Goal: Check status: Check status

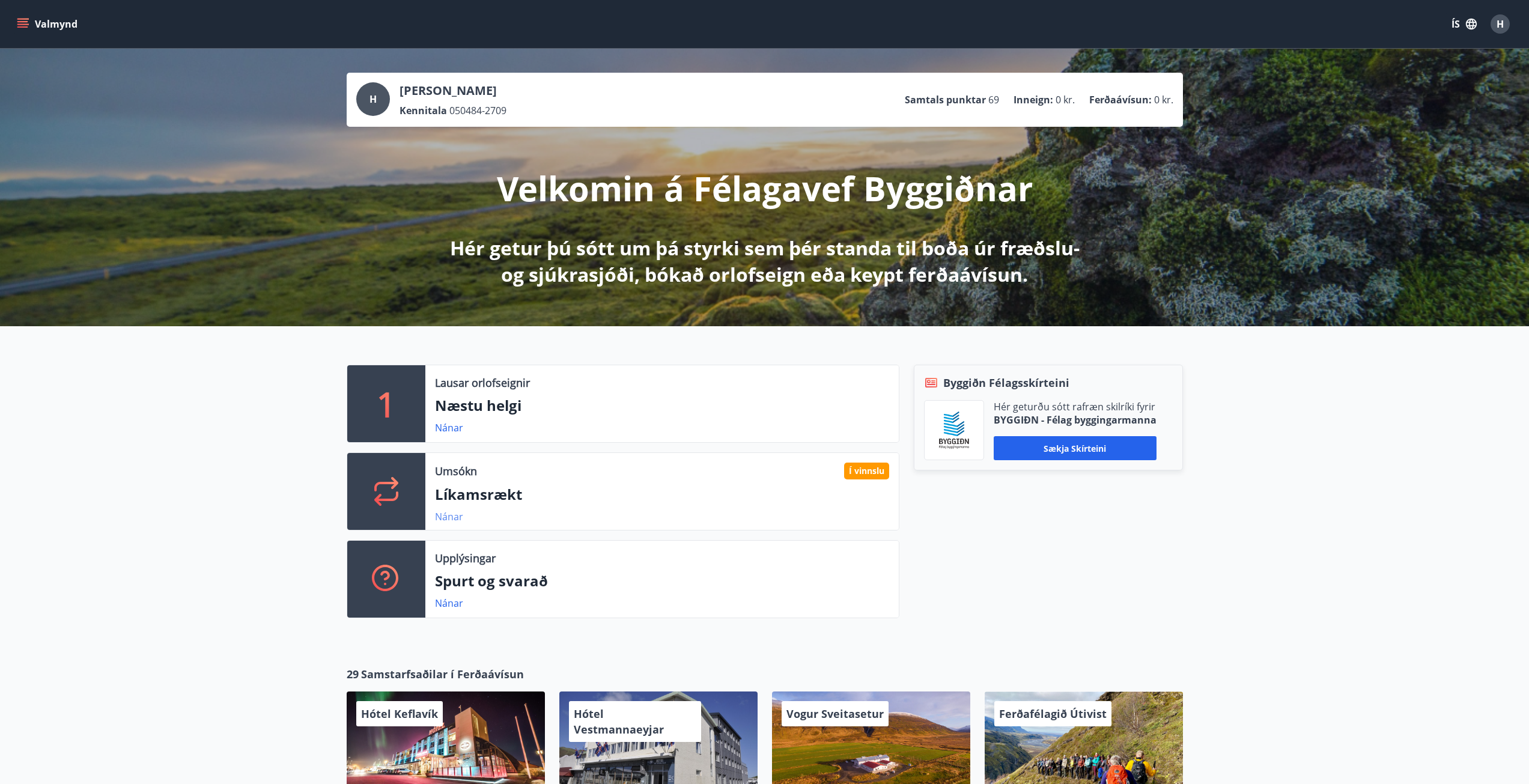
click at [453, 514] on link "Nánar" at bounding box center [449, 517] width 28 height 13
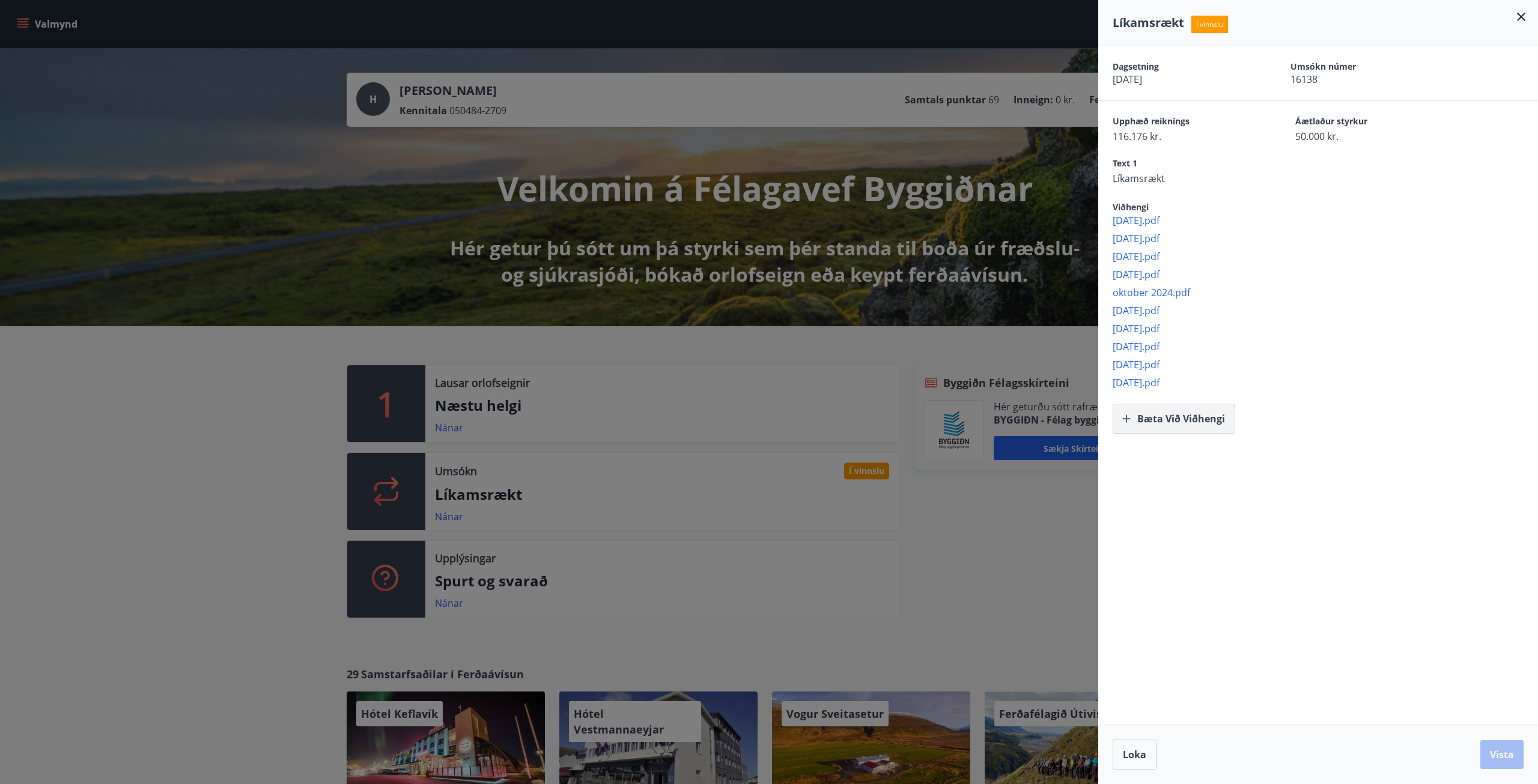
click at [1149, 421] on button "Bæta við viðhengi" at bounding box center [1174, 419] width 123 height 30
click at [1494, 752] on button "Vista" at bounding box center [1502, 754] width 43 height 28
click at [1136, 216] on span "[DATE].pdf" at bounding box center [1325, 220] width 426 height 13
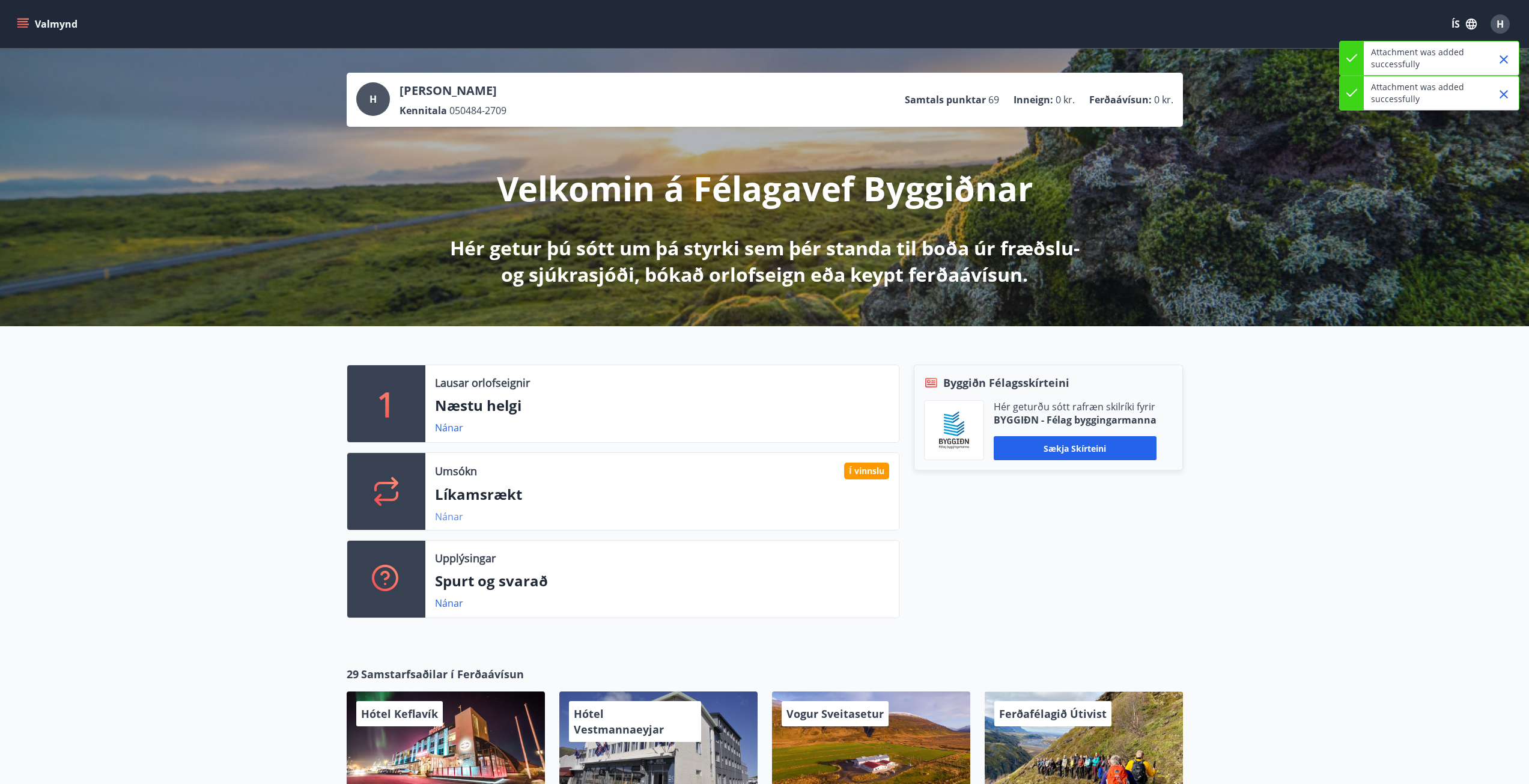
click at [452, 512] on link "Nánar" at bounding box center [449, 517] width 28 height 13
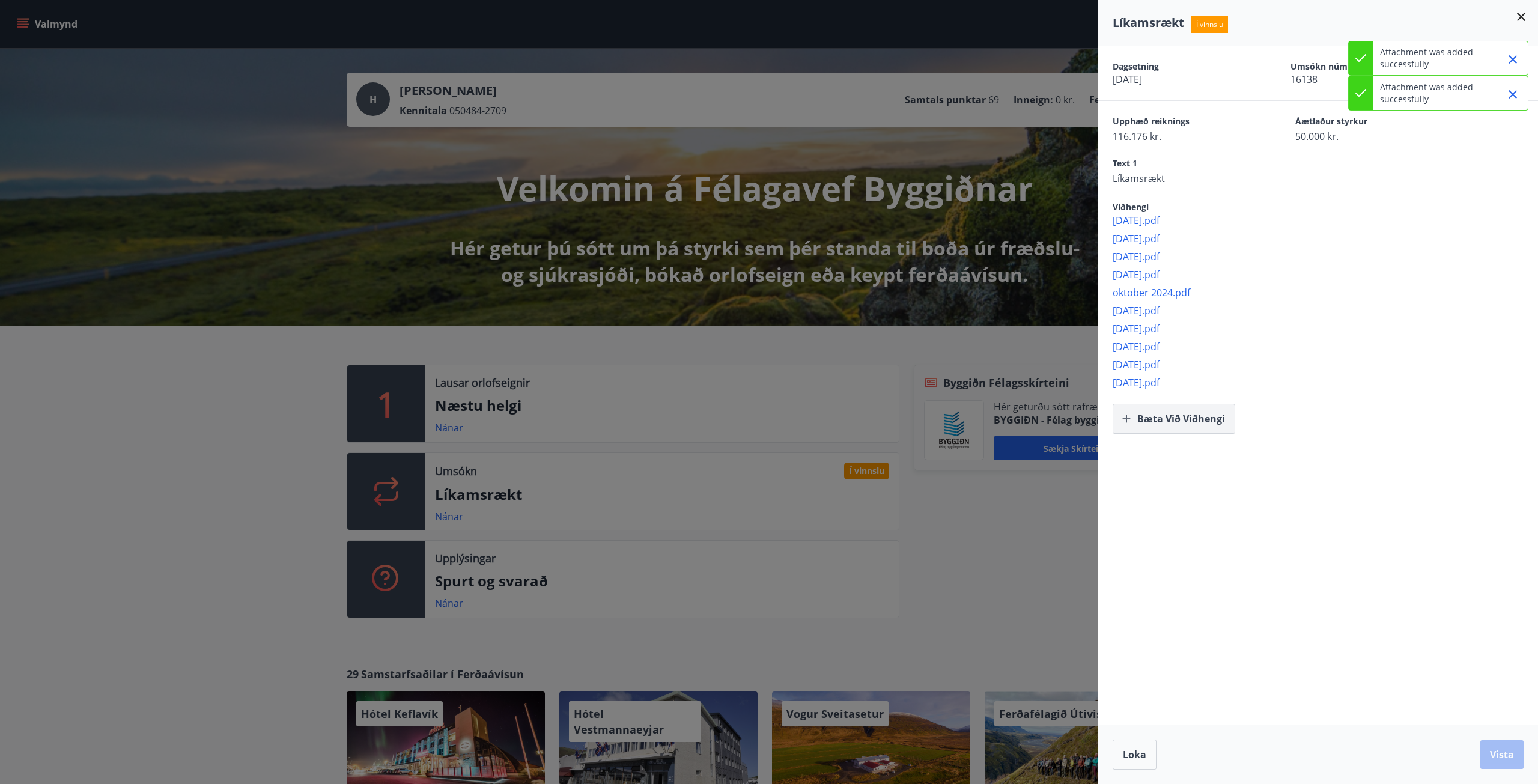
click at [1166, 420] on button "Bæta við viðhengi" at bounding box center [1174, 419] width 123 height 30
click at [1513, 756] on button "Vista" at bounding box center [1502, 754] width 43 height 28
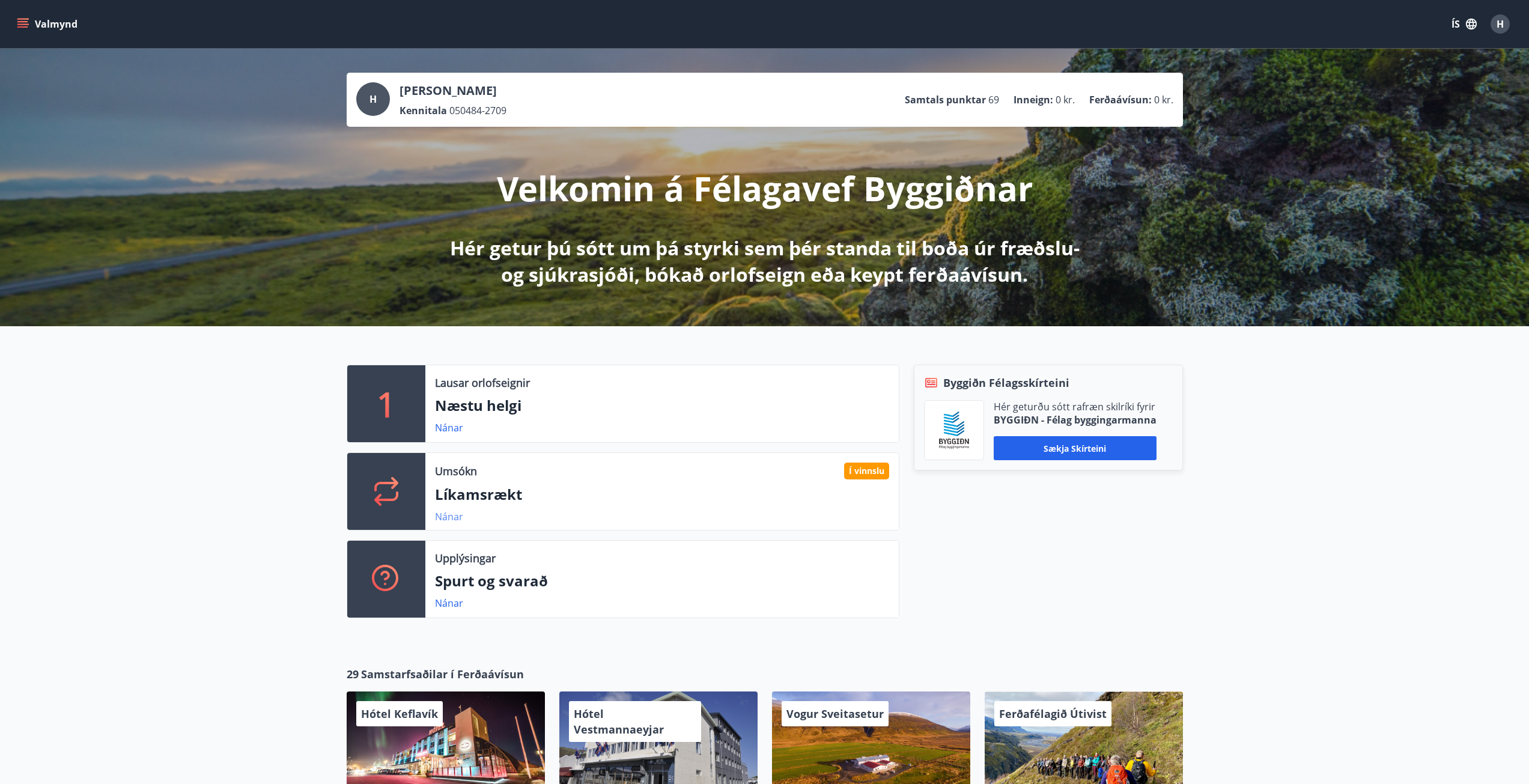
click at [444, 520] on link "Nánar" at bounding box center [449, 517] width 28 height 13
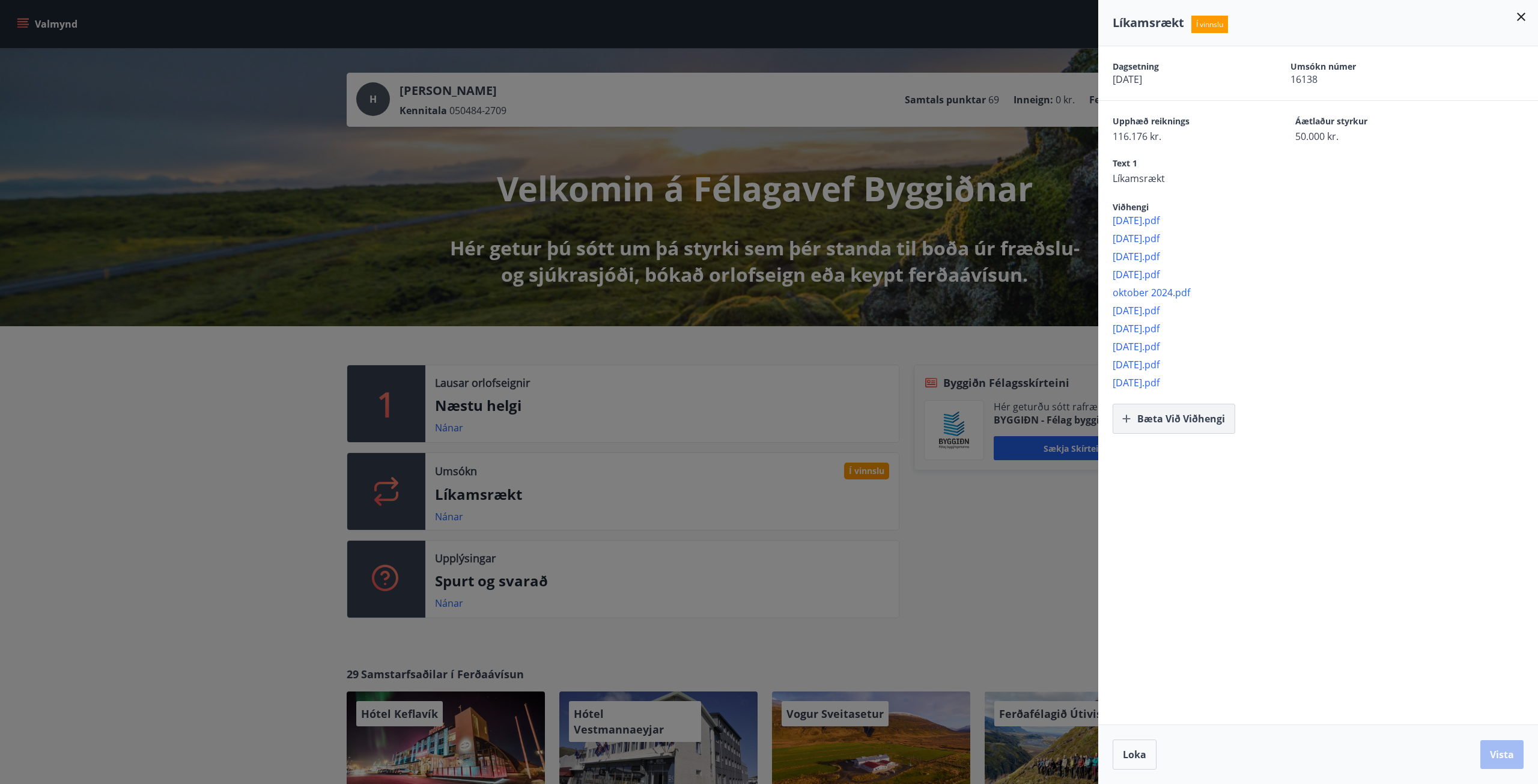
click at [1157, 417] on button "Bæta við viðhengi" at bounding box center [1174, 419] width 123 height 30
drag, startPoint x: 1145, startPoint y: 761, endPoint x: 1136, endPoint y: 761, distance: 9.0
click at [1136, 761] on button "Loka" at bounding box center [1134, 754] width 44 height 30
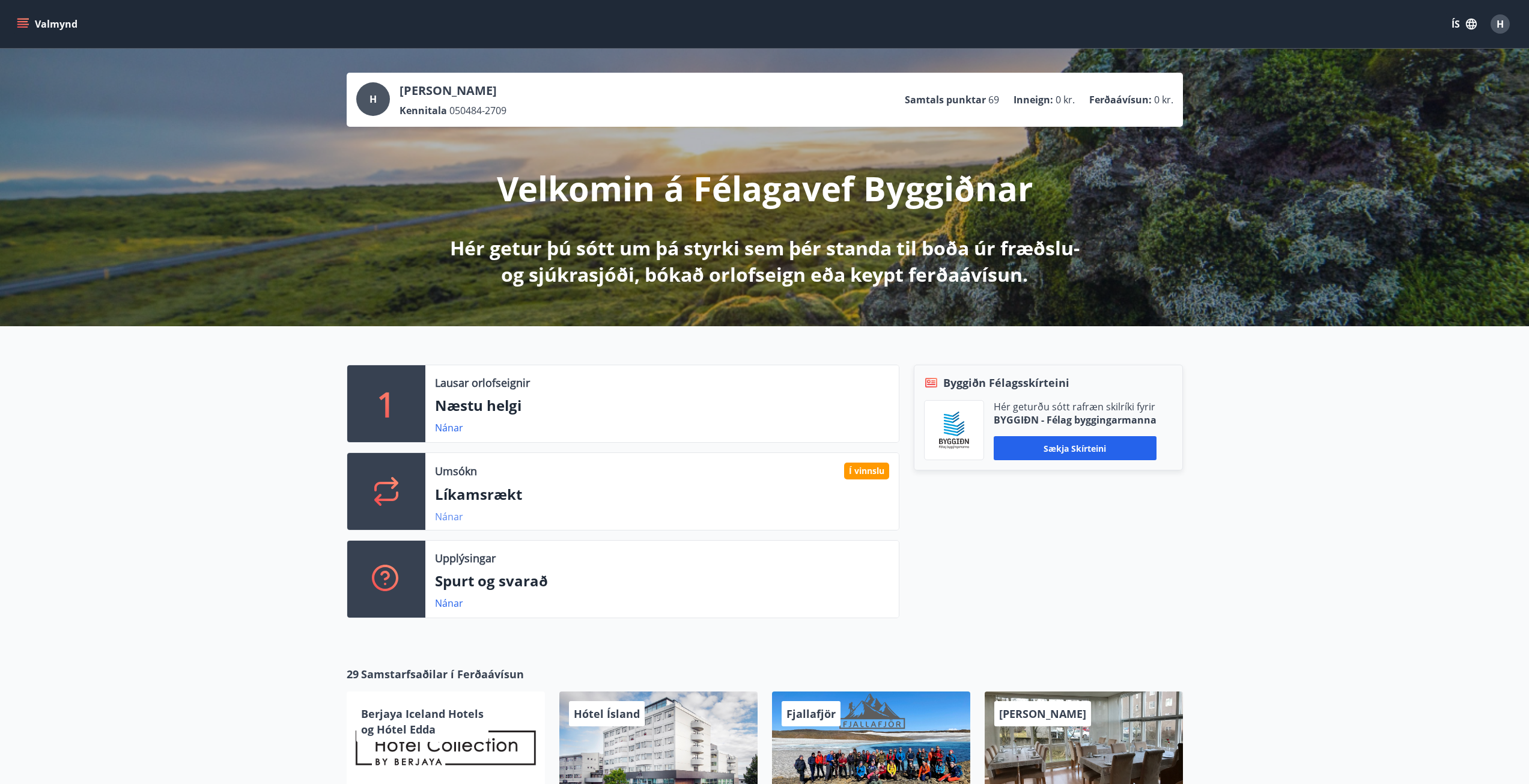
click at [458, 513] on link "Nánar" at bounding box center [449, 517] width 28 height 13
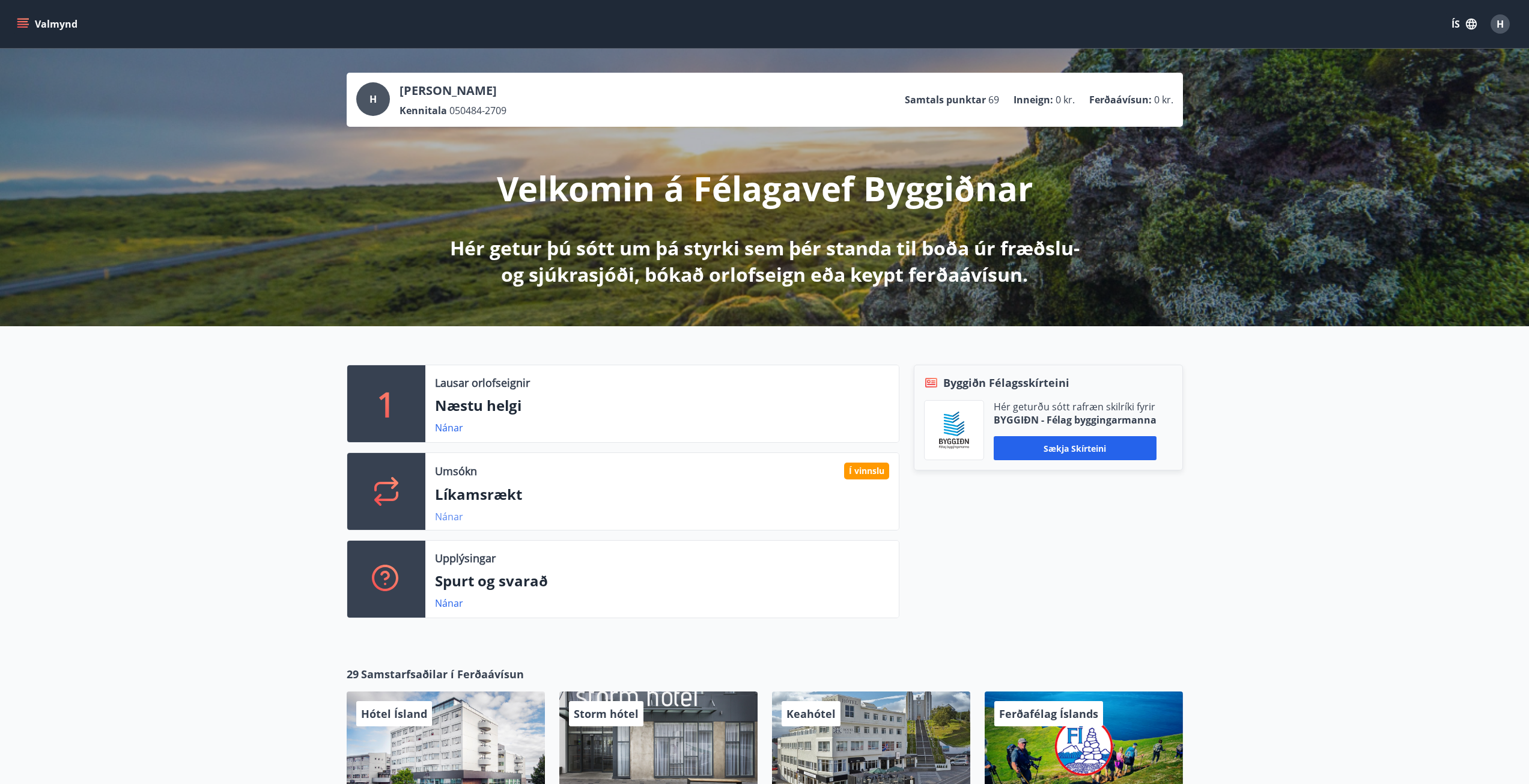
click at [452, 514] on link "Nánar" at bounding box center [449, 517] width 28 height 13
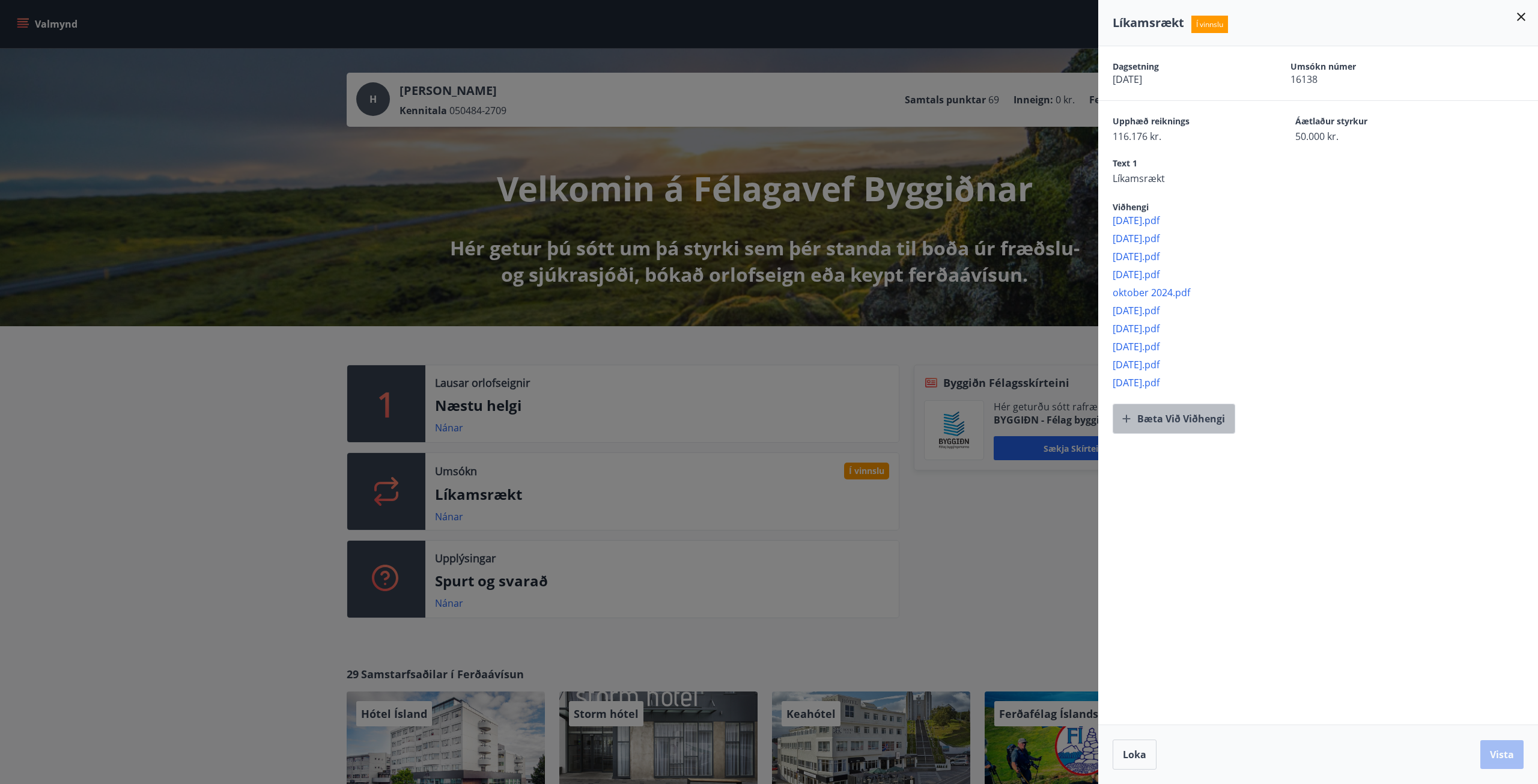
click at [1163, 421] on button "Bæta við viðhengi" at bounding box center [1174, 419] width 123 height 30
click at [1503, 763] on button "Vista" at bounding box center [1502, 754] width 43 height 28
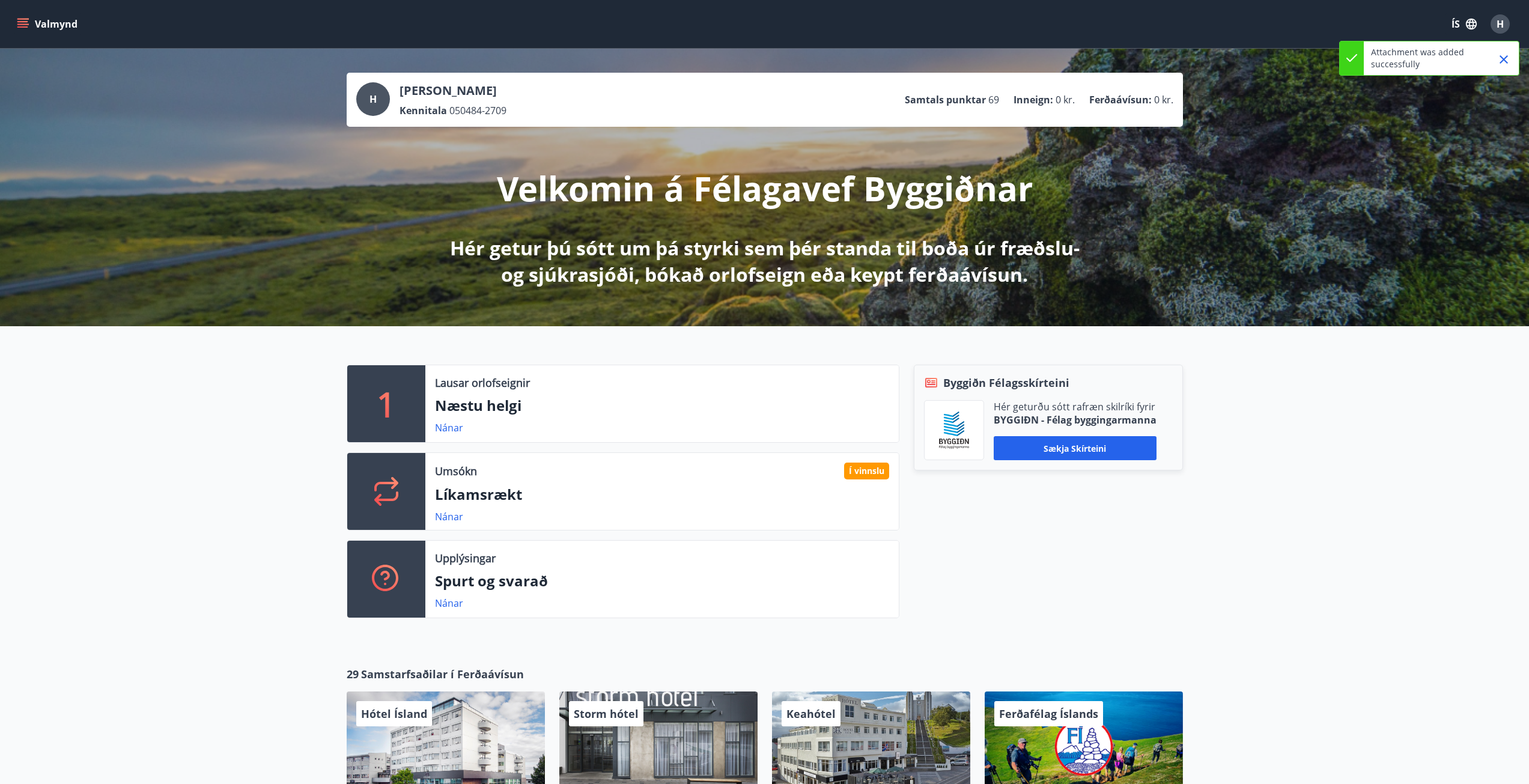
click at [447, 515] on link "Nánar" at bounding box center [449, 517] width 28 height 13
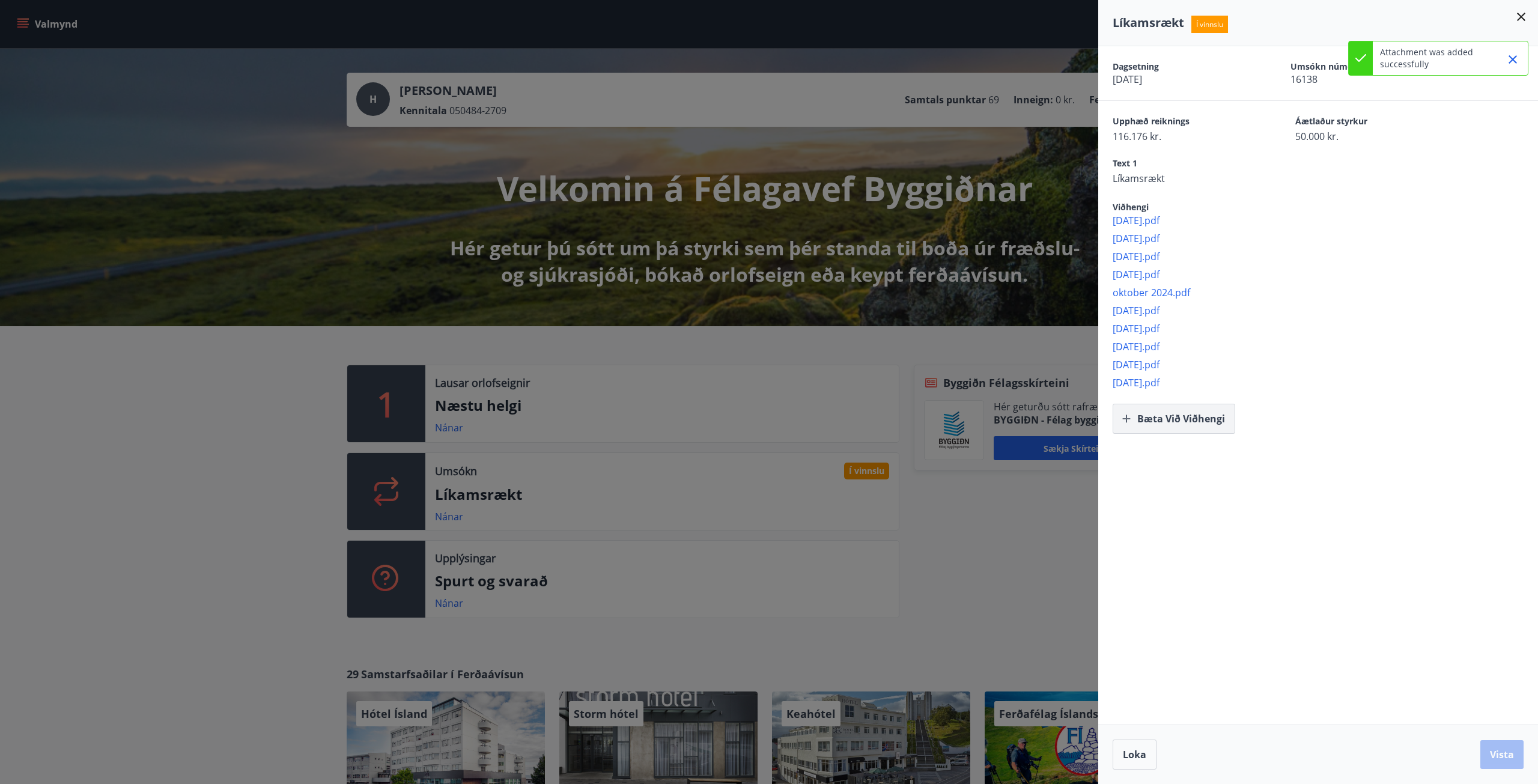
click at [1168, 413] on button "Bæta við viðhengi" at bounding box center [1174, 419] width 123 height 30
click at [1497, 759] on button "Vista" at bounding box center [1502, 754] width 43 height 28
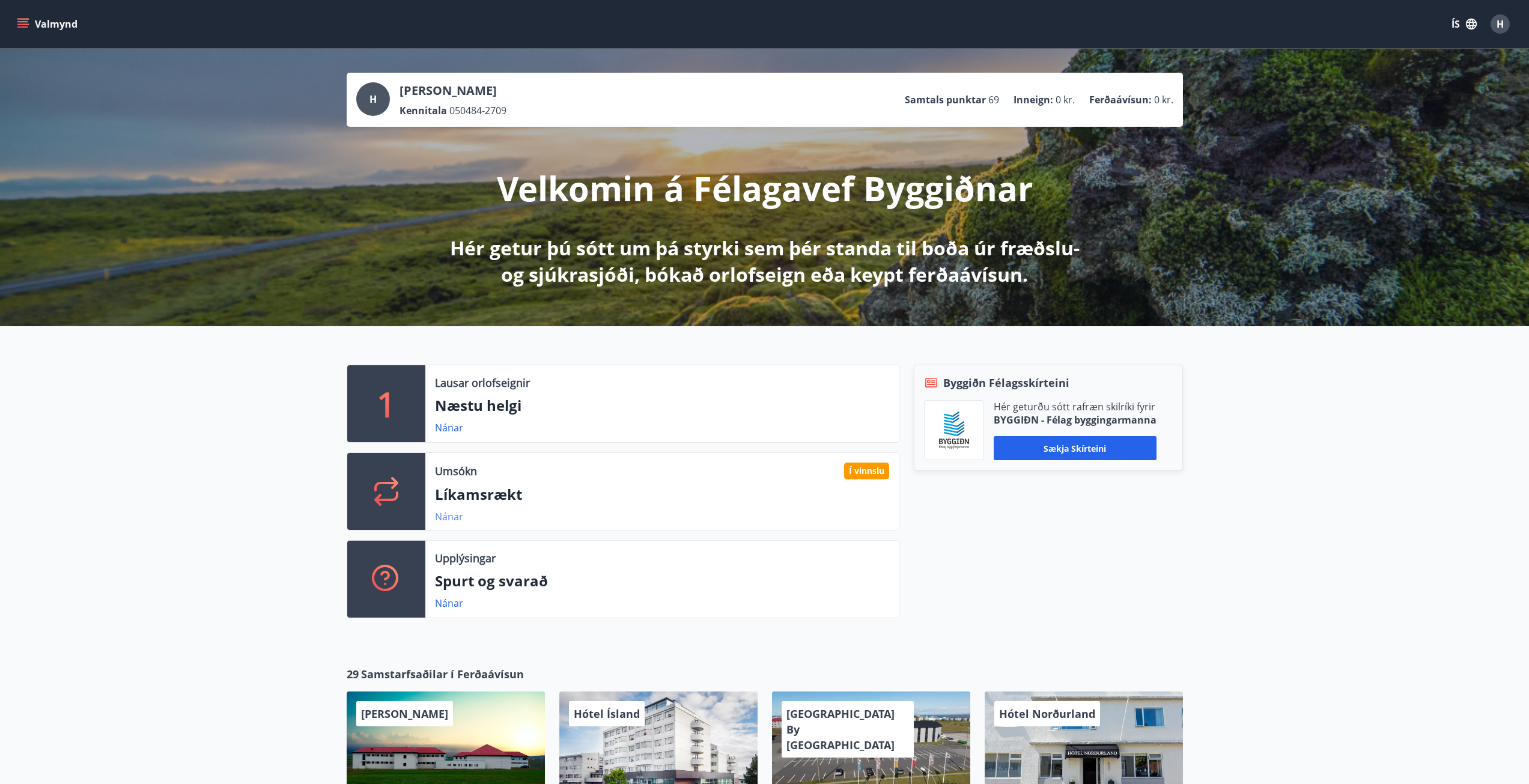
click at [438, 519] on link "Nánar" at bounding box center [449, 517] width 28 height 13
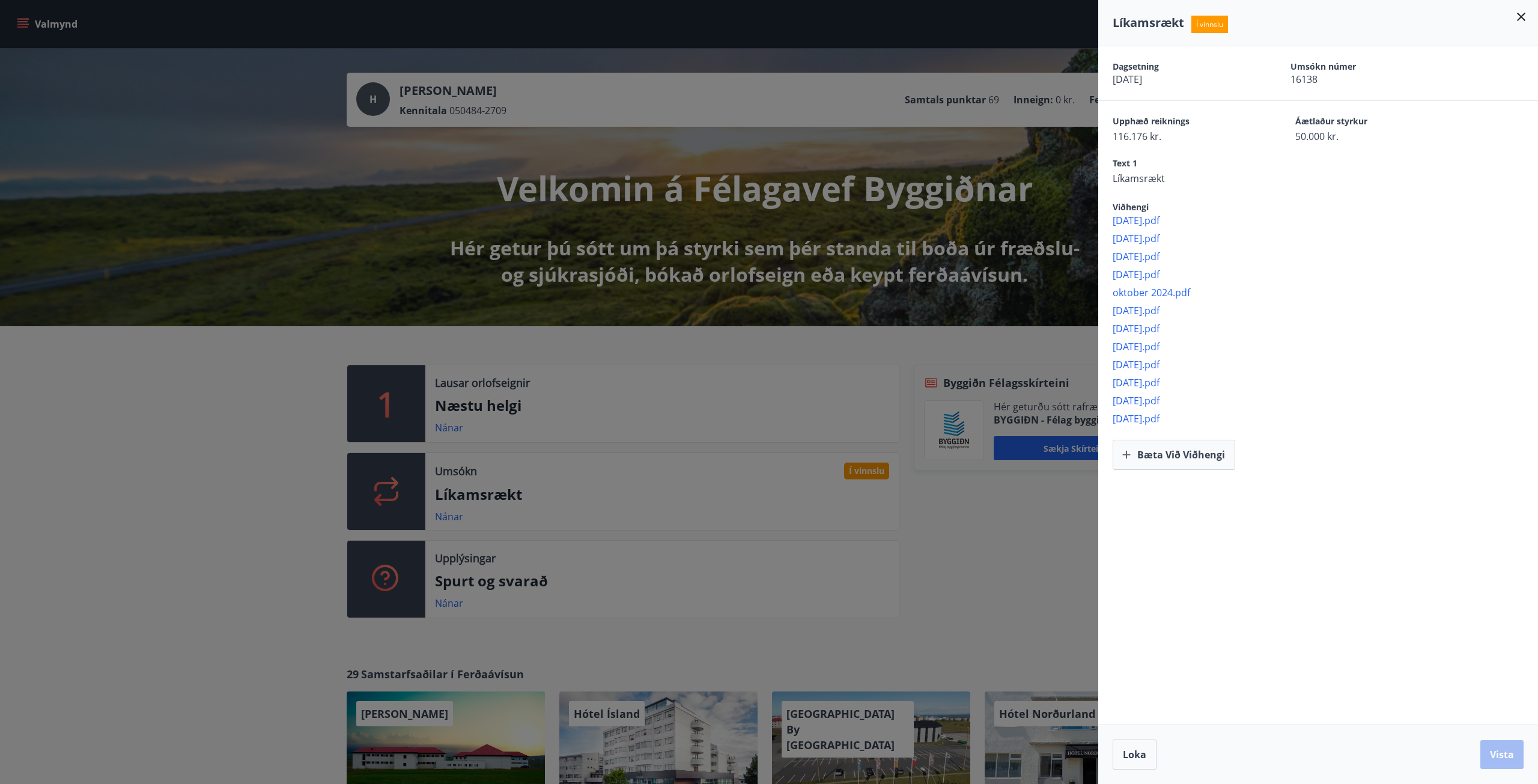
click at [1522, 16] on icon at bounding box center [1521, 16] width 14 height 14
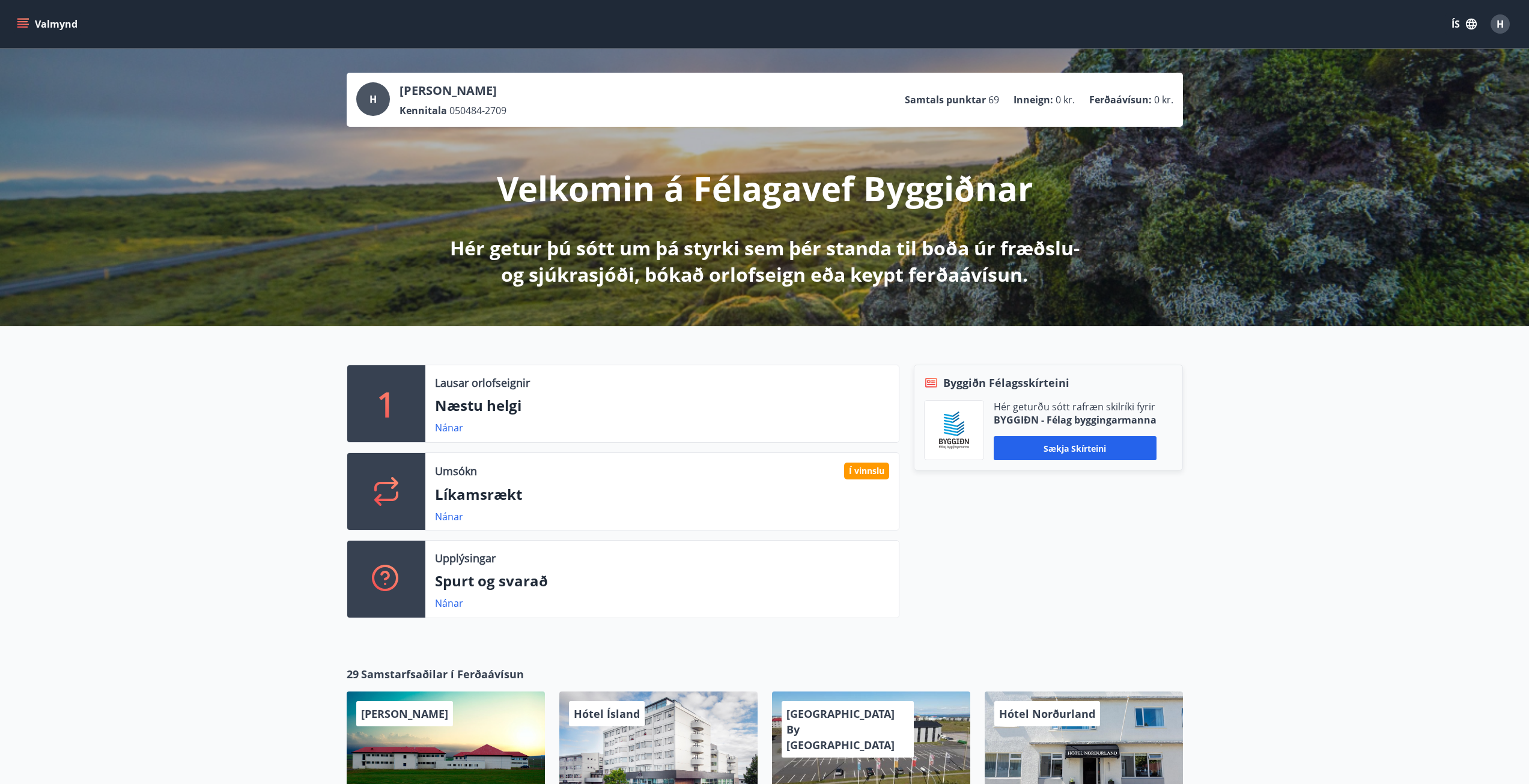
click at [217, 511] on div "1 Lausar orlofseignir Næstu helgi Nánar Umsókn Í vinnslu Líkamsrækt Nánar Upplý…" at bounding box center [764, 486] width 1529 height 320
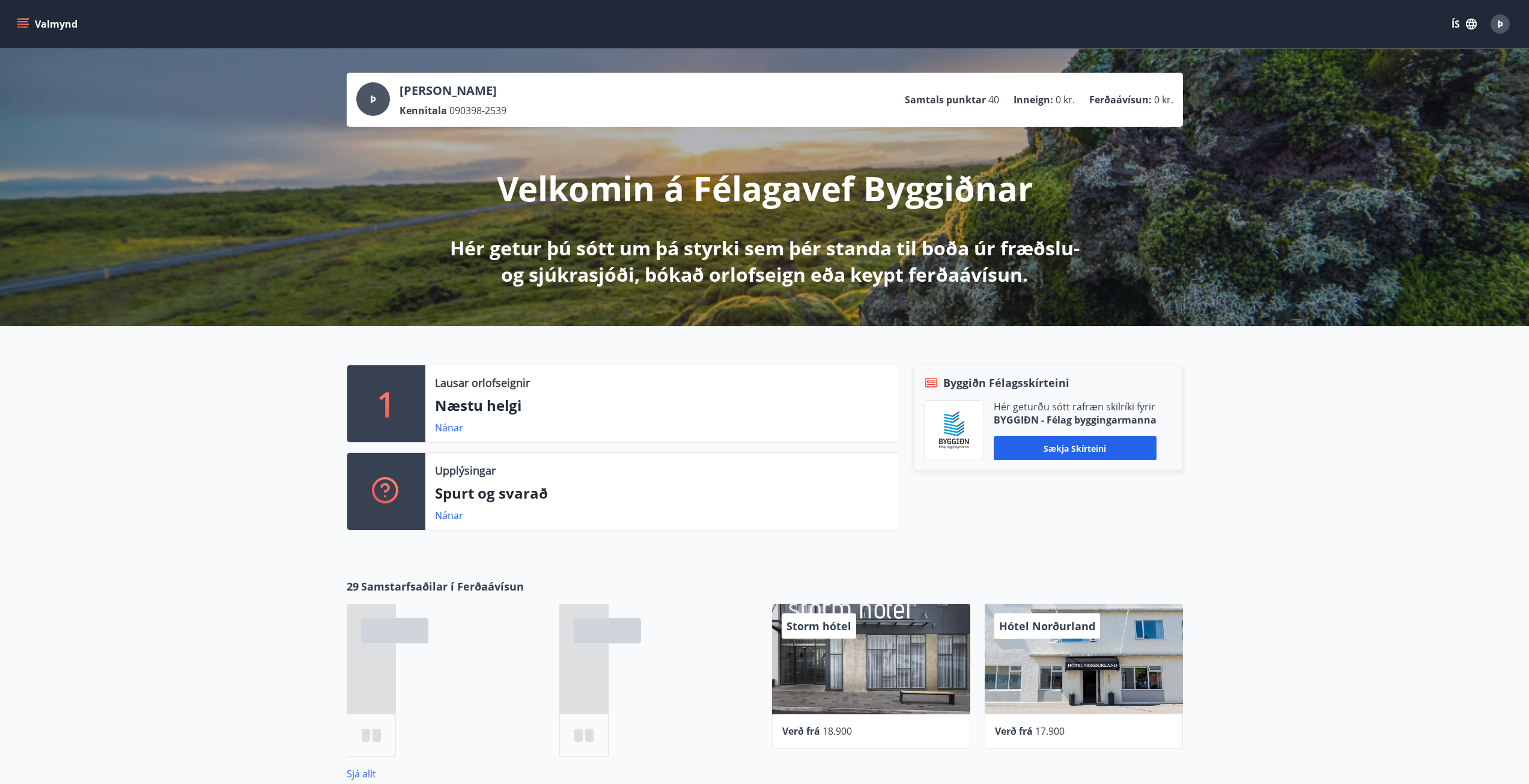
click at [25, 22] on icon "menu" at bounding box center [22, 22] width 10 height 1
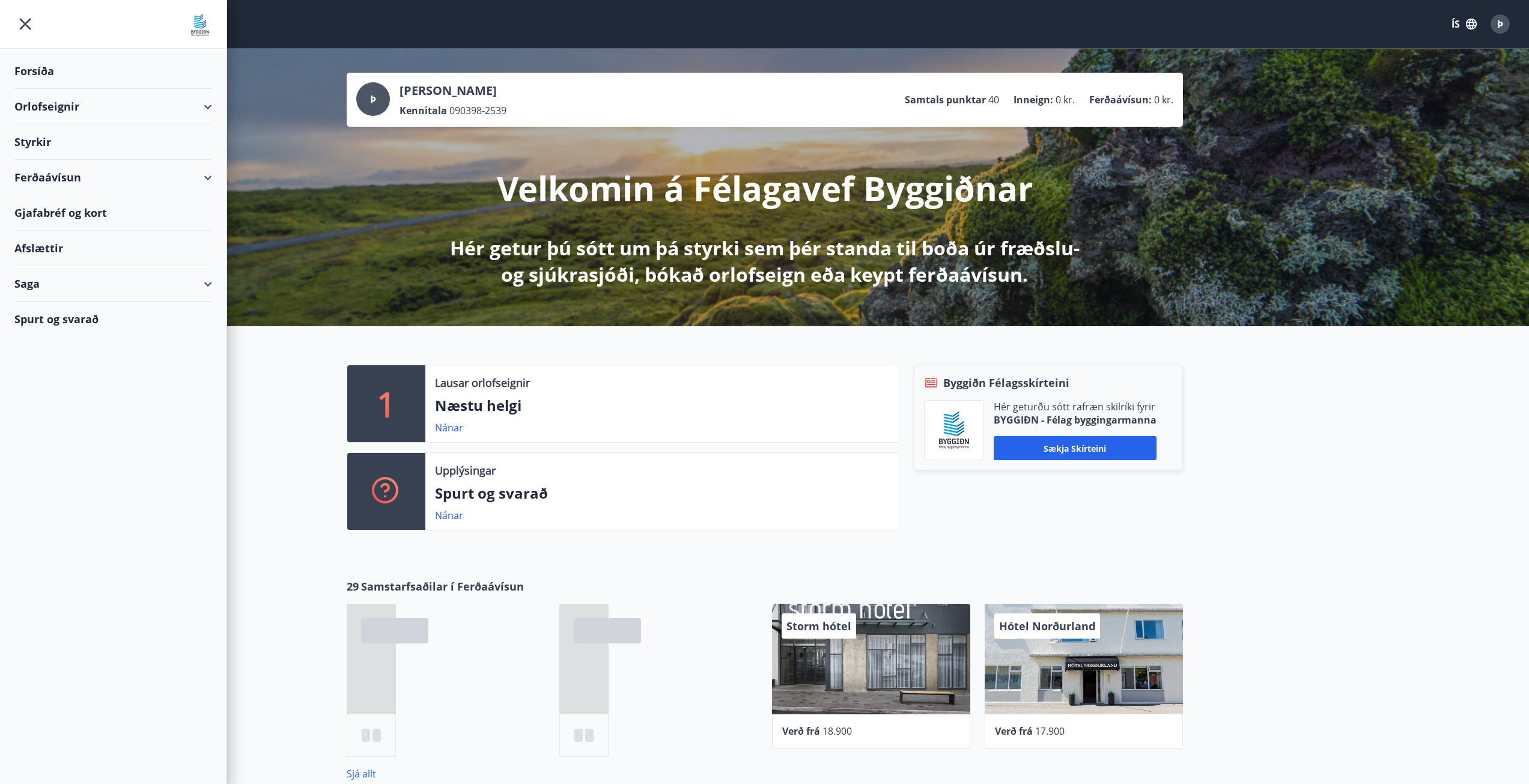
click at [40, 143] on div "Styrkir" at bounding box center [113, 142] width 198 height 35
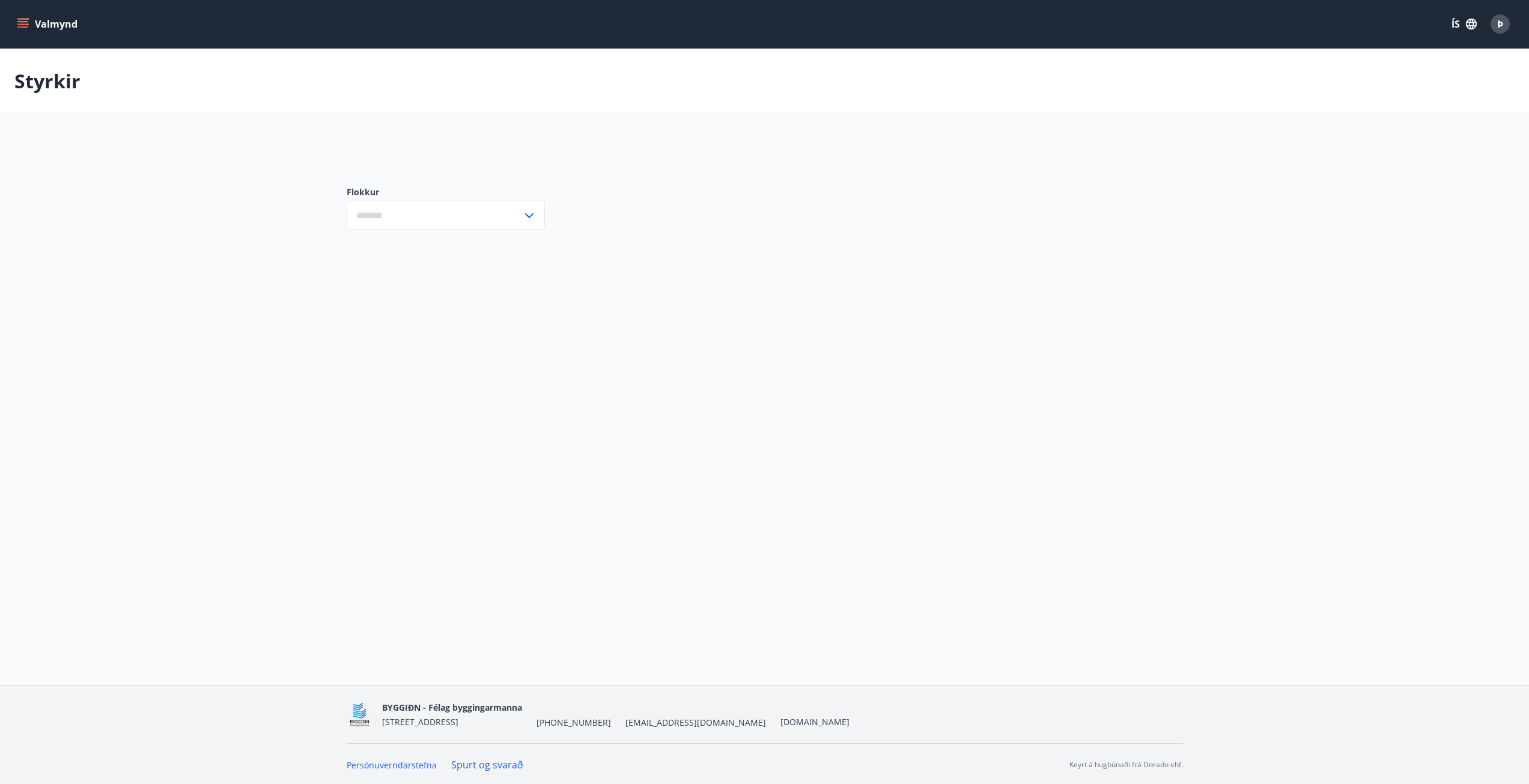
type input "***"
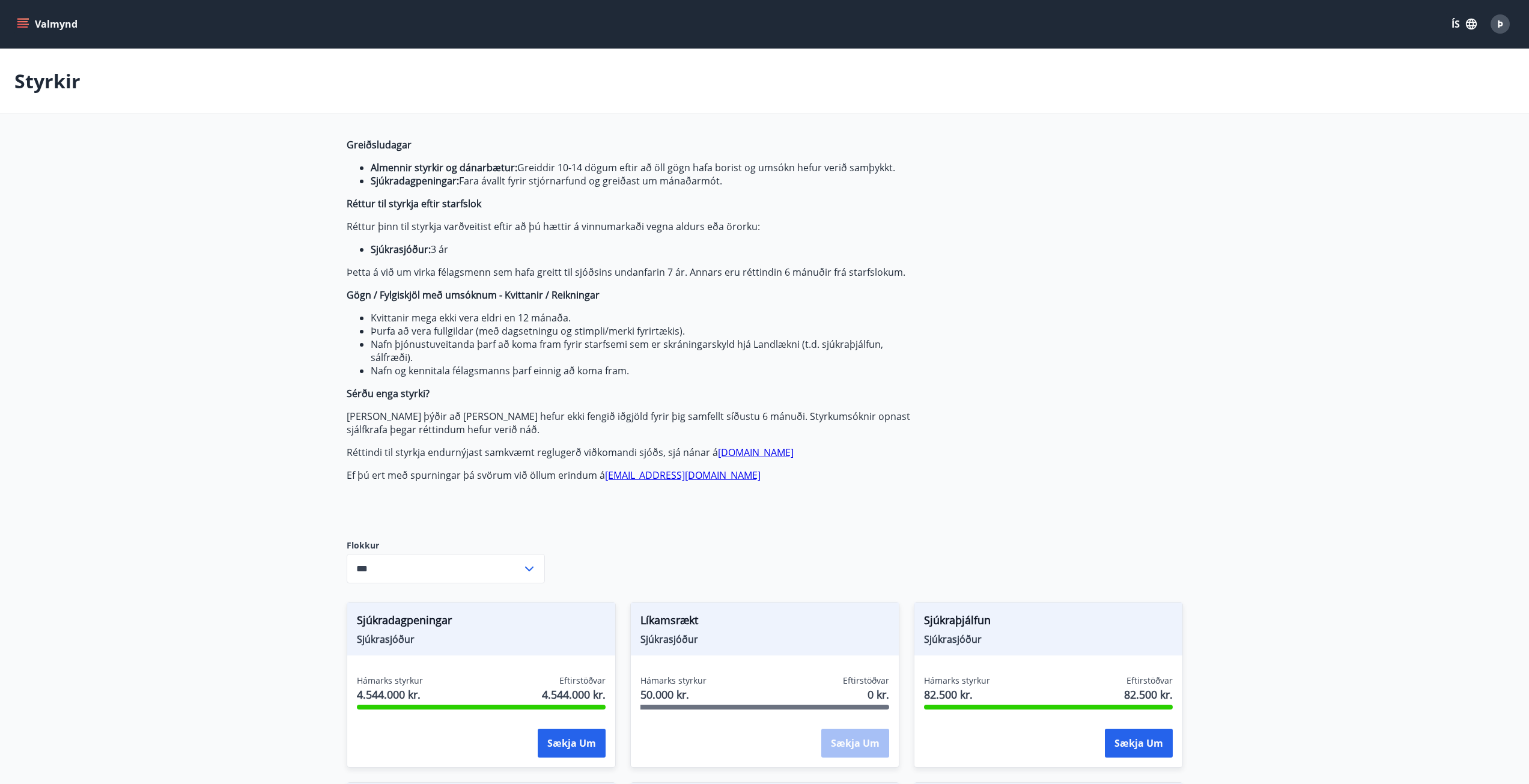
click at [22, 25] on icon "menu" at bounding box center [22, 24] width 12 height 12
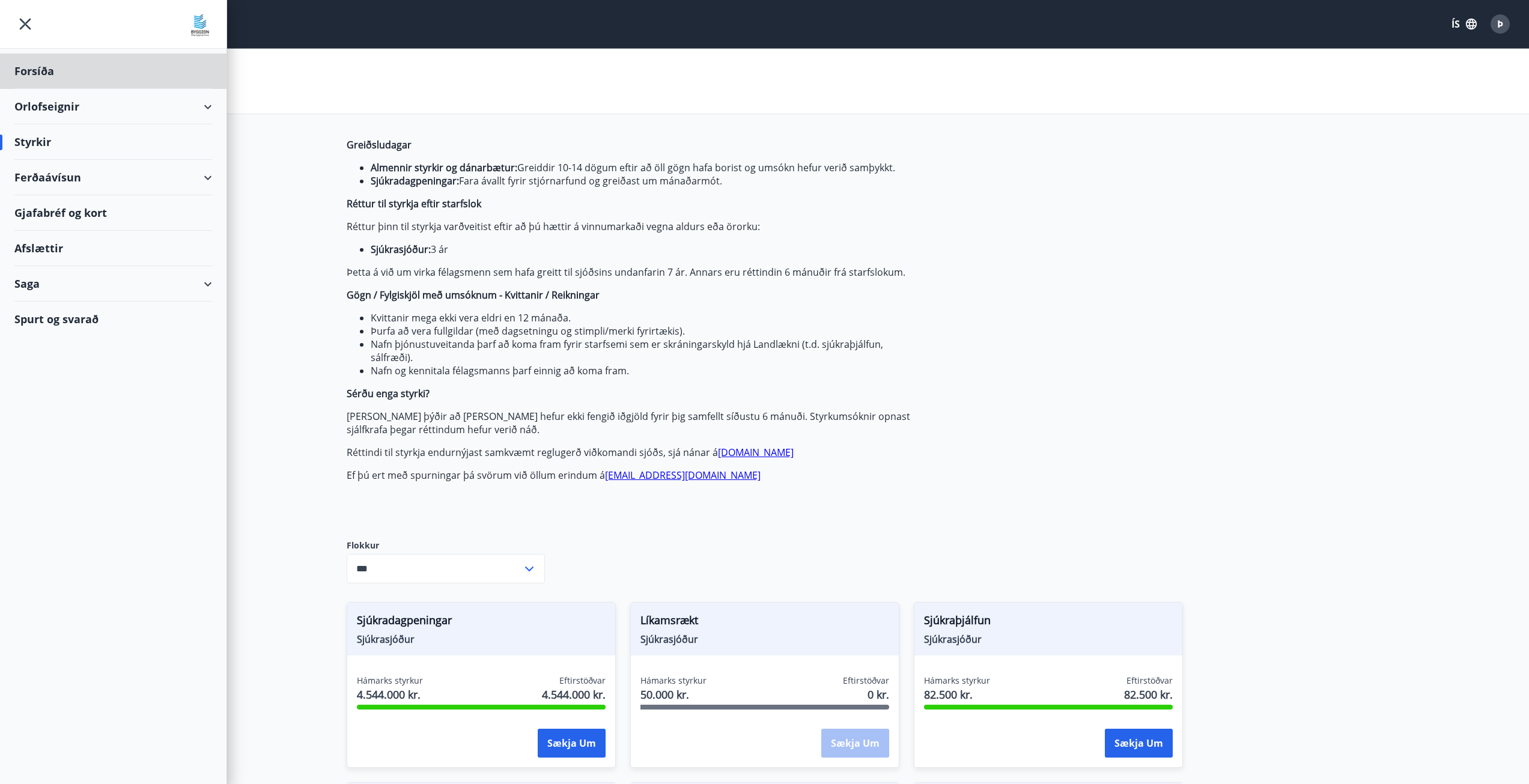
click at [34, 145] on div "Styrkir" at bounding box center [113, 142] width 198 height 35
click at [201, 282] on div "Saga" at bounding box center [113, 283] width 198 height 35
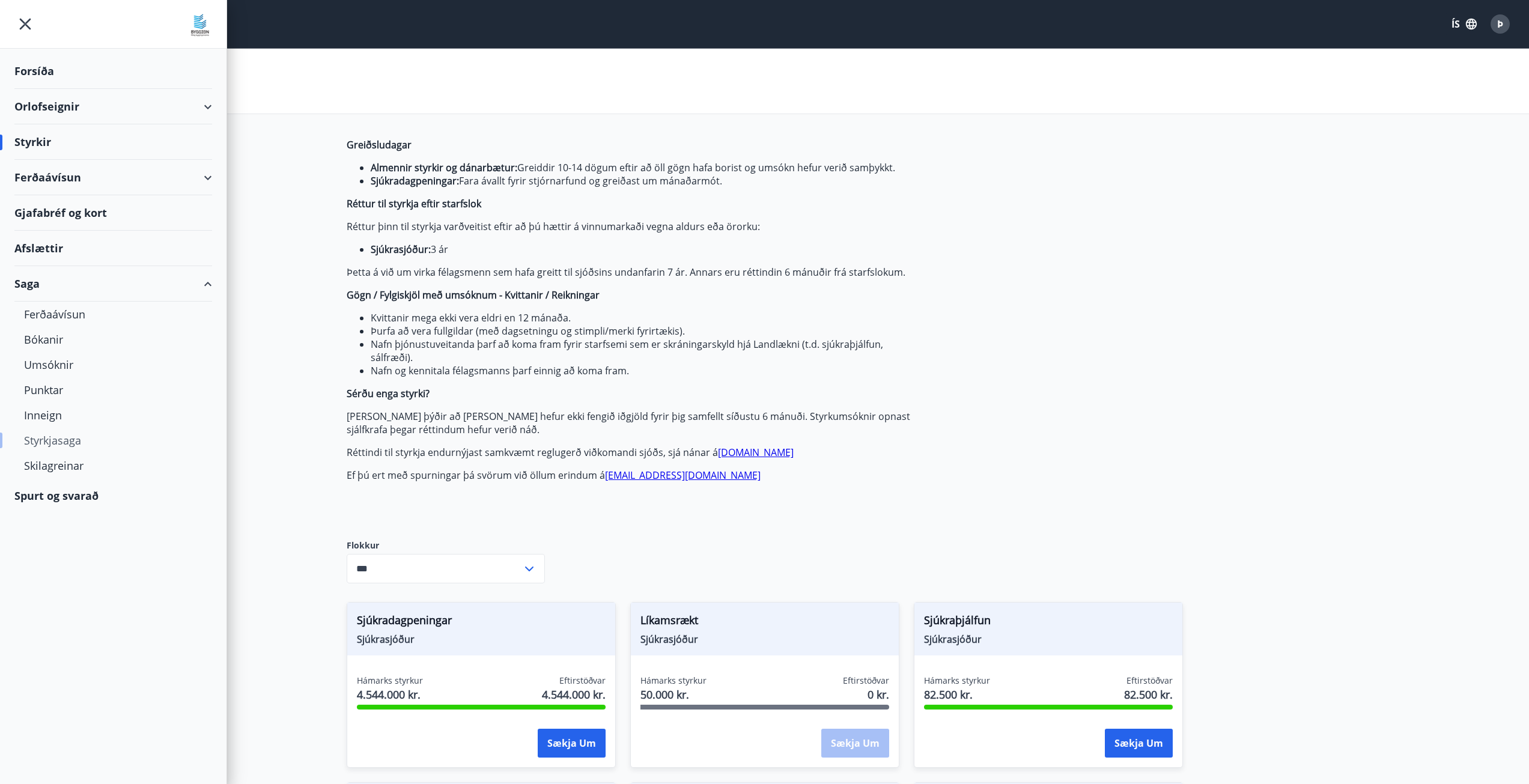
click at [49, 441] on div "Styrkjasaga" at bounding box center [113, 440] width 178 height 25
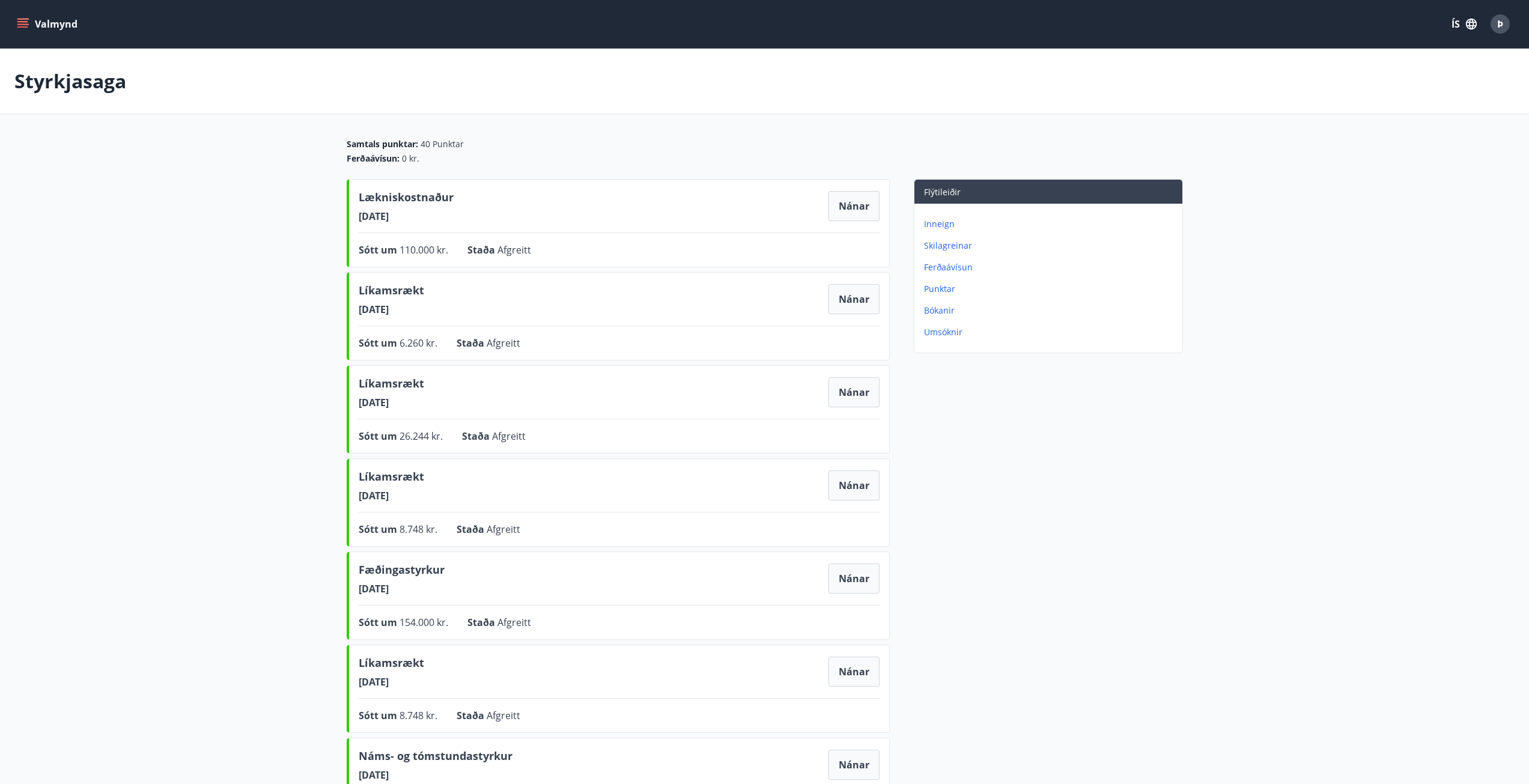
click at [189, 300] on main "Styrkjasaga Samtals punktar : 40 Punktar Ferðaávísun : 0 kr. Lækniskostnaður 15…" at bounding box center [764, 579] width 1529 height 1061
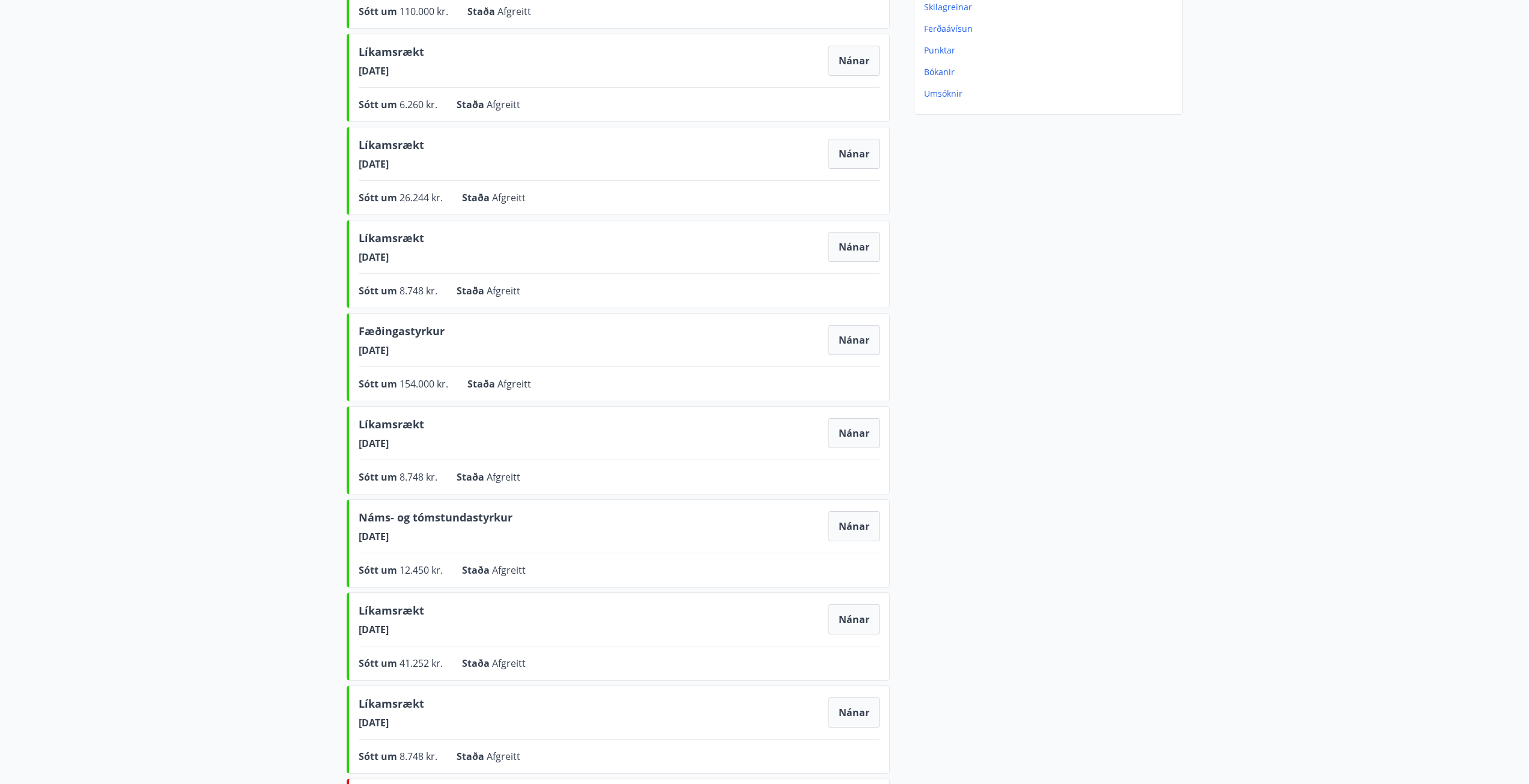
scroll to position [475, 0]
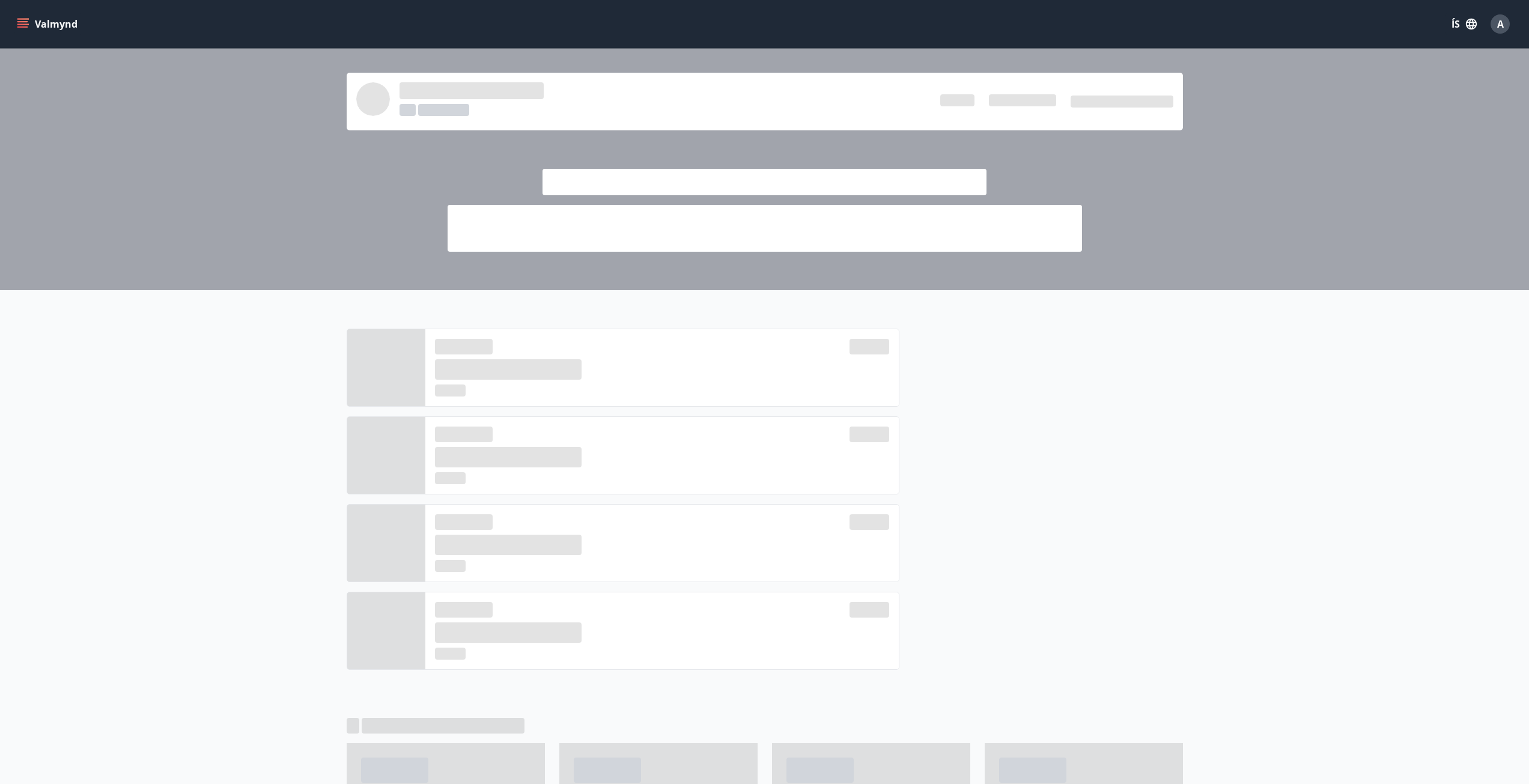
click at [18, 24] on icon "menu" at bounding box center [24, 24] width 13 height 1
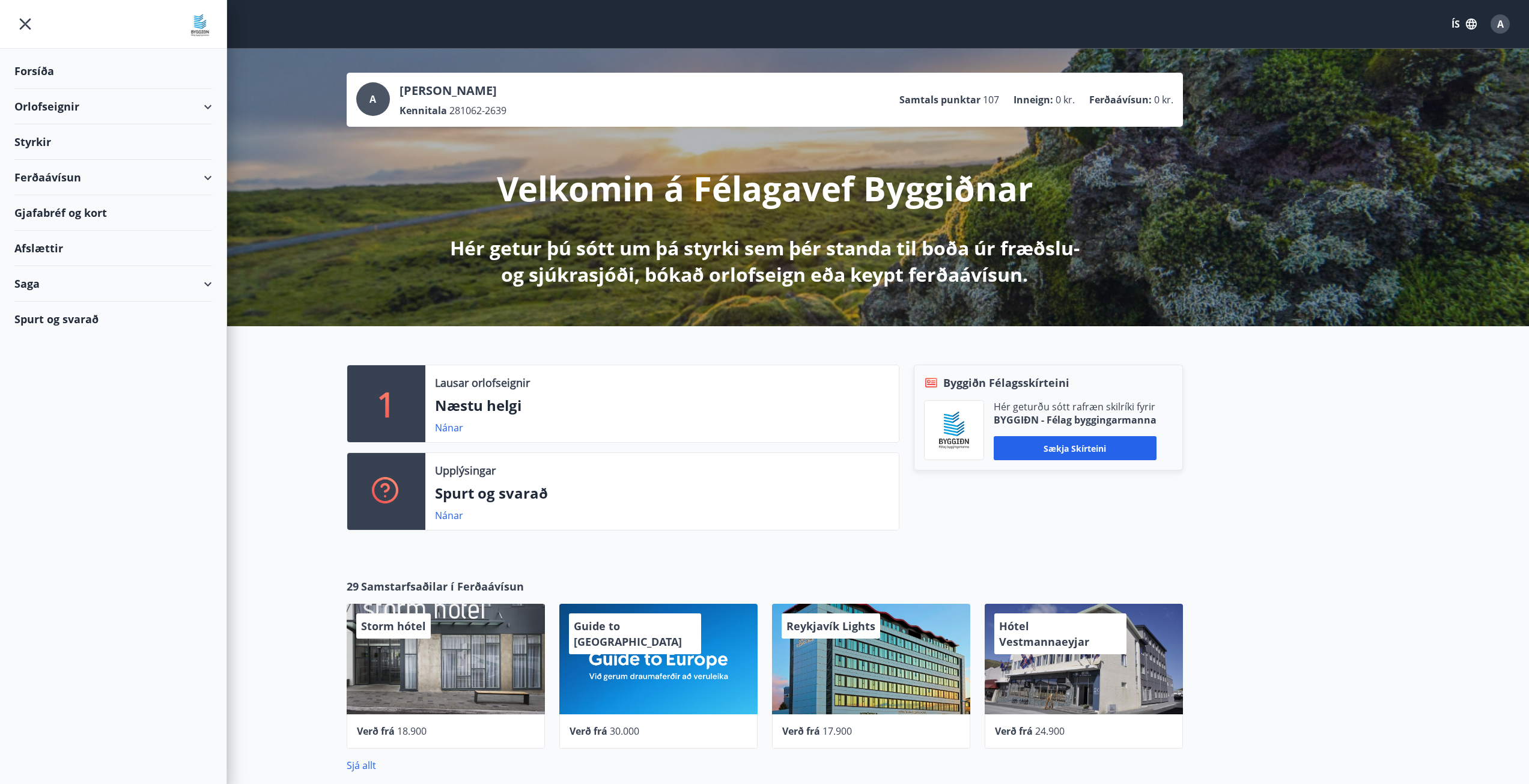
click at [205, 282] on div "Saga" at bounding box center [113, 283] width 198 height 35
click at [56, 440] on div "Styrkjasaga" at bounding box center [113, 440] width 178 height 25
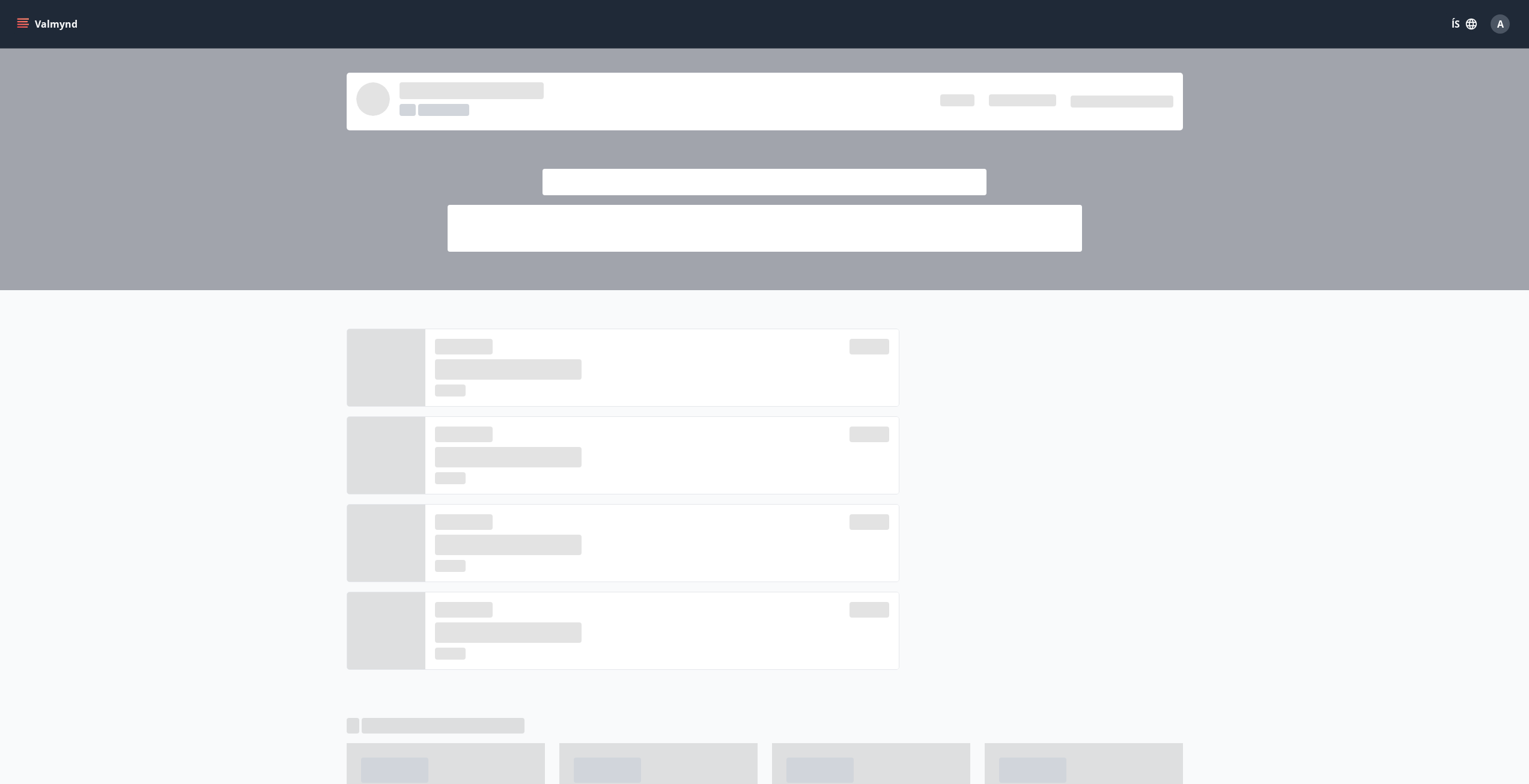
click at [25, 28] on icon "menu" at bounding box center [22, 24] width 12 height 12
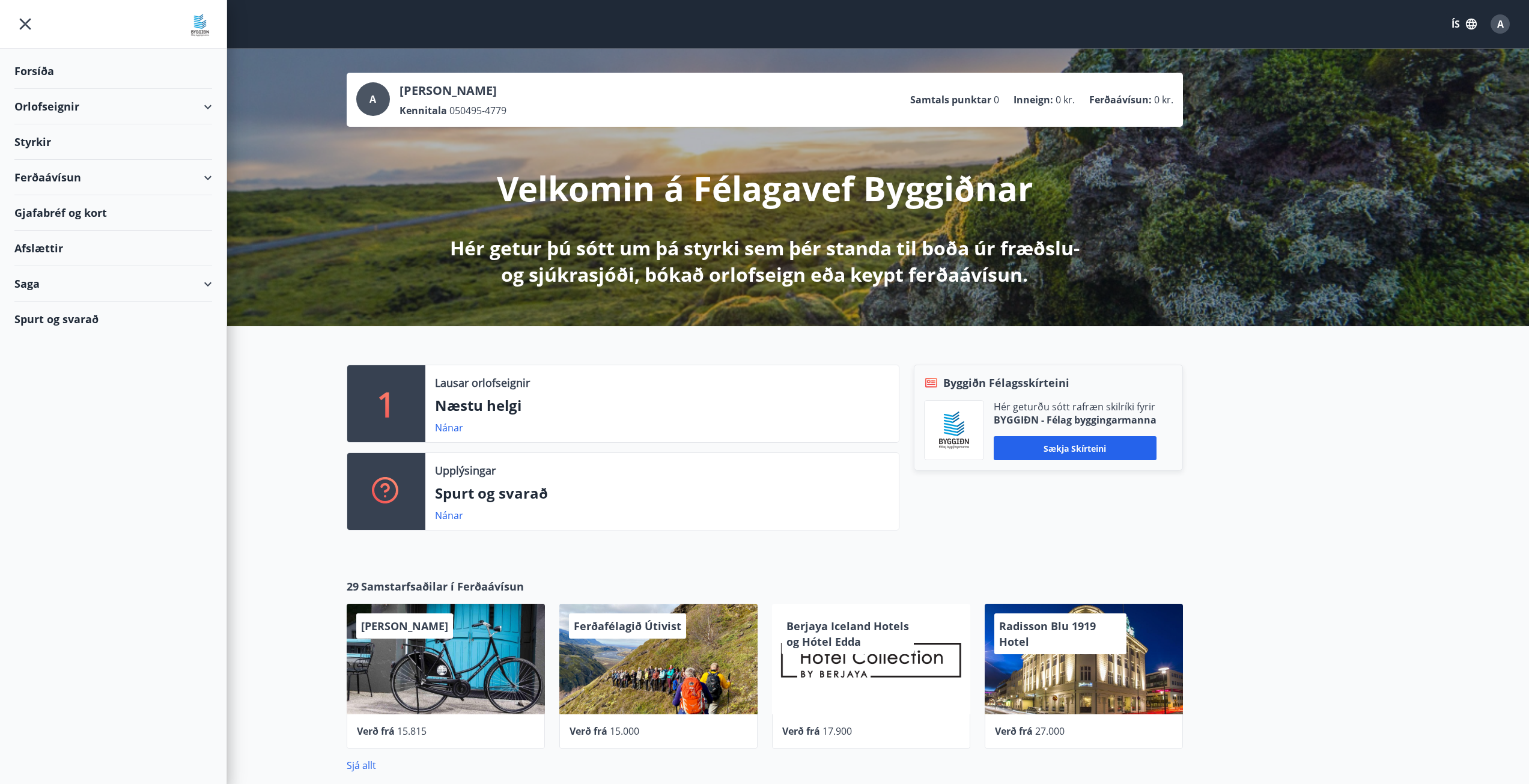
click at [39, 145] on div "Styrkir" at bounding box center [113, 142] width 198 height 35
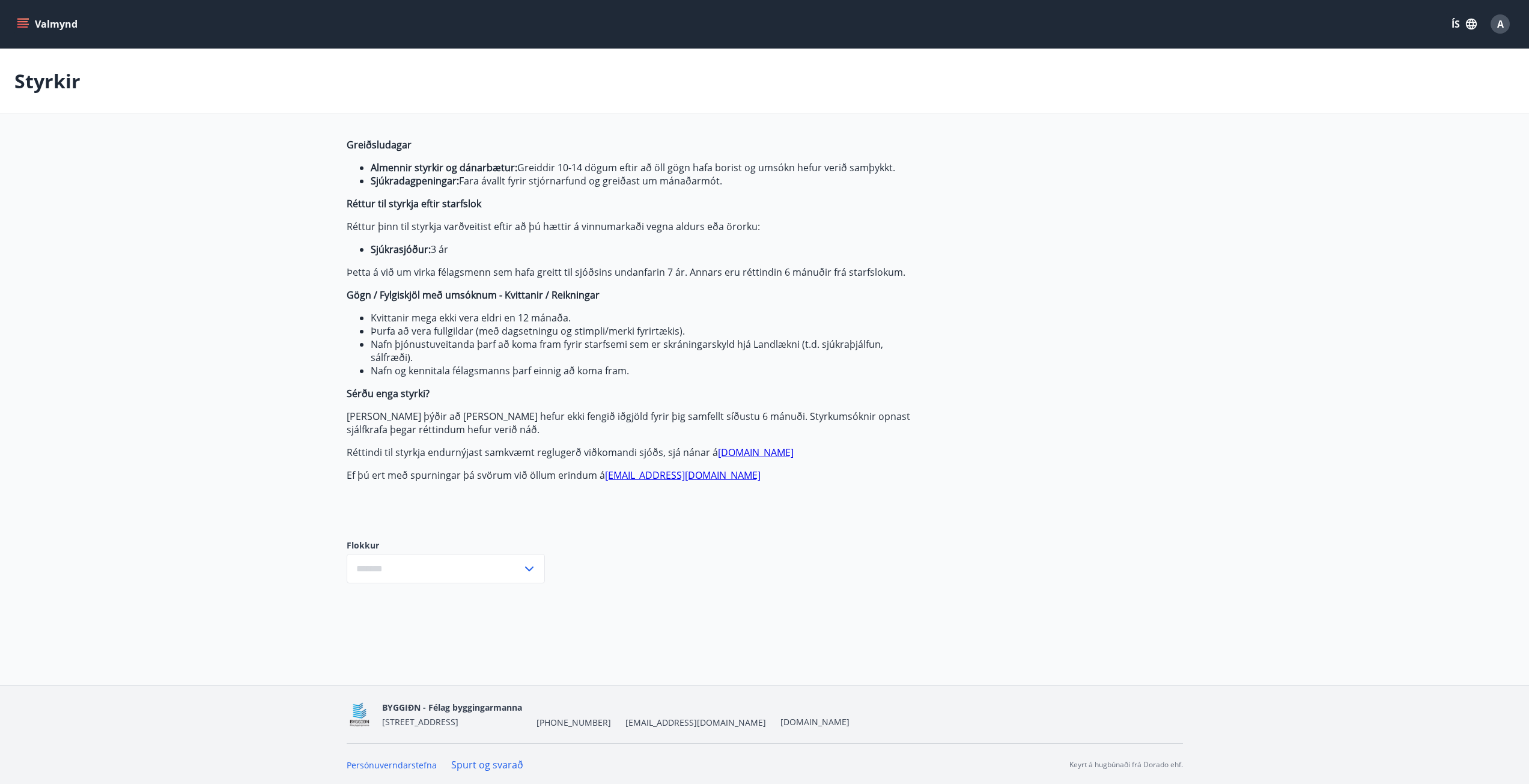
type input "***"
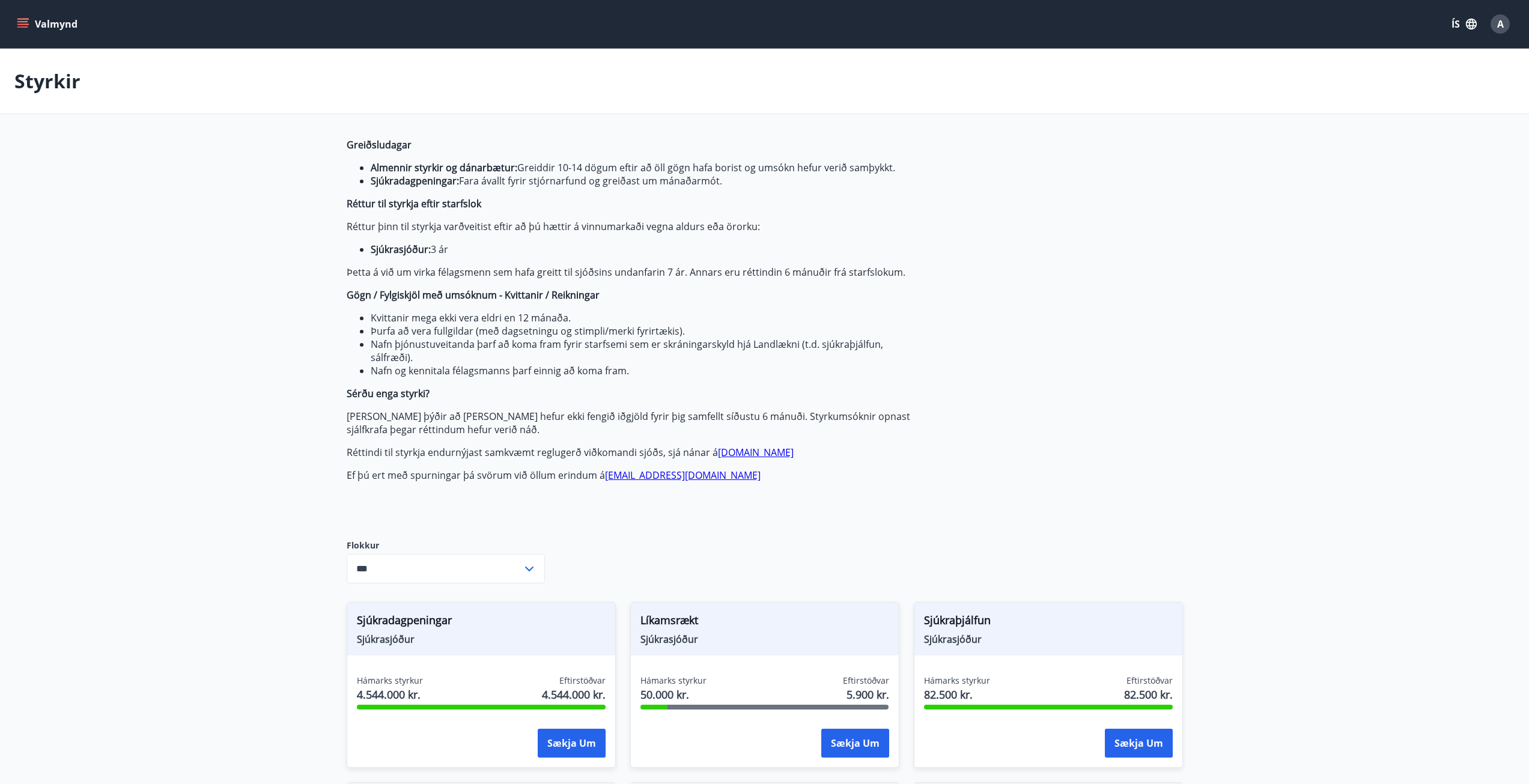
click at [18, 22] on icon "menu" at bounding box center [22, 22] width 10 height 1
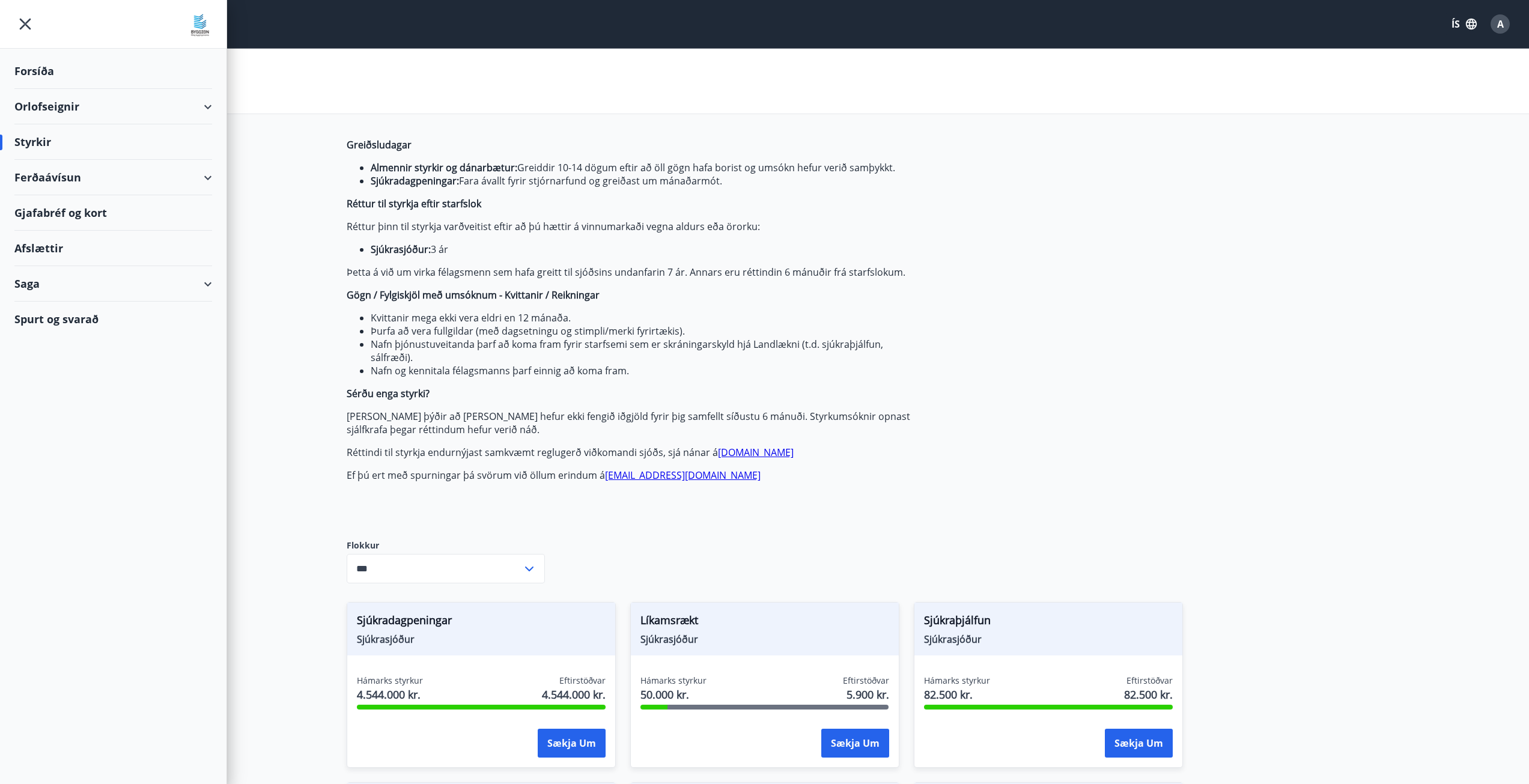
click at [202, 279] on div "Saga" at bounding box center [113, 283] width 198 height 35
click at [54, 440] on div "Styrkjasaga" at bounding box center [113, 440] width 178 height 25
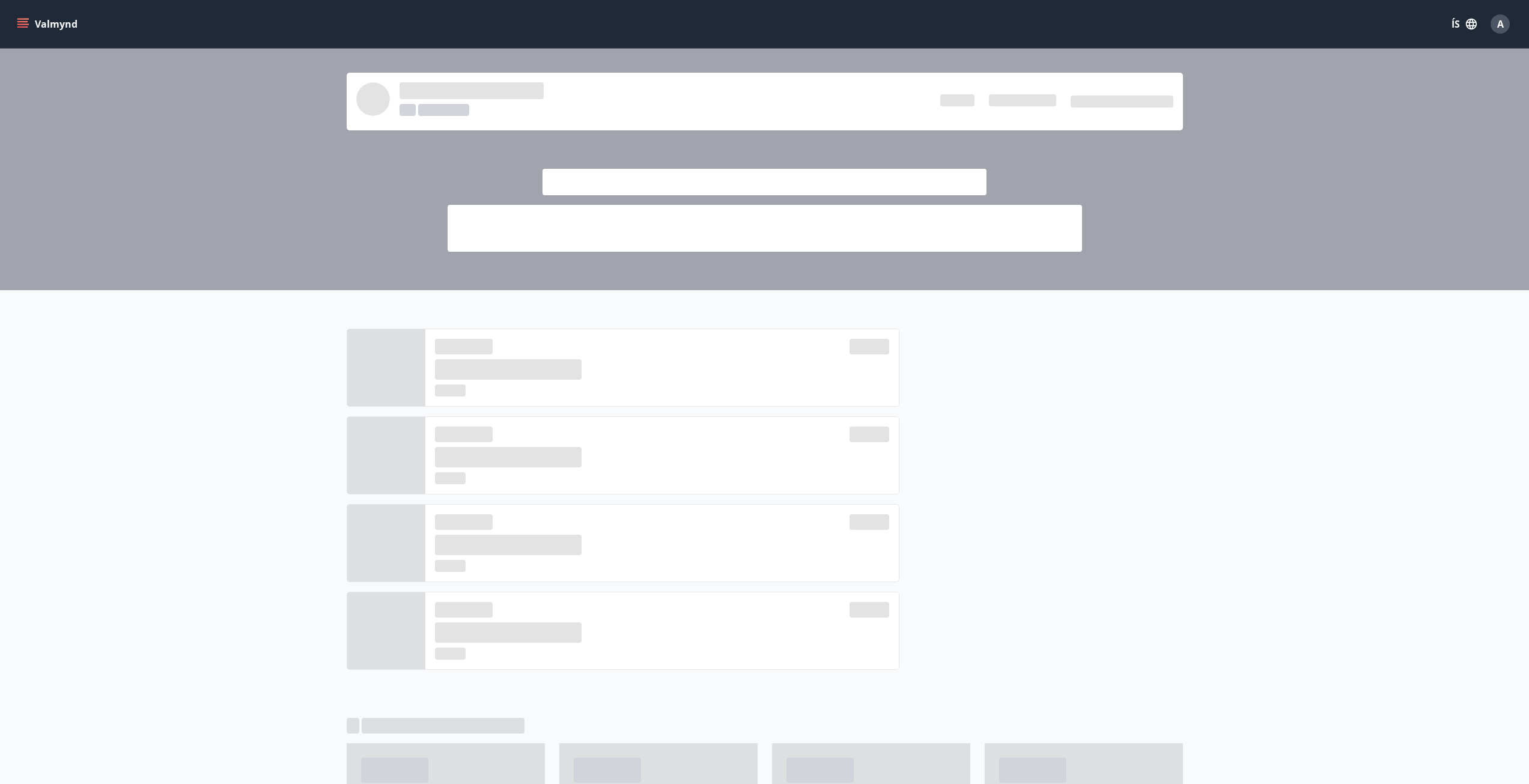
click at [31, 21] on button "Valmynd" at bounding box center [48, 24] width 68 height 22
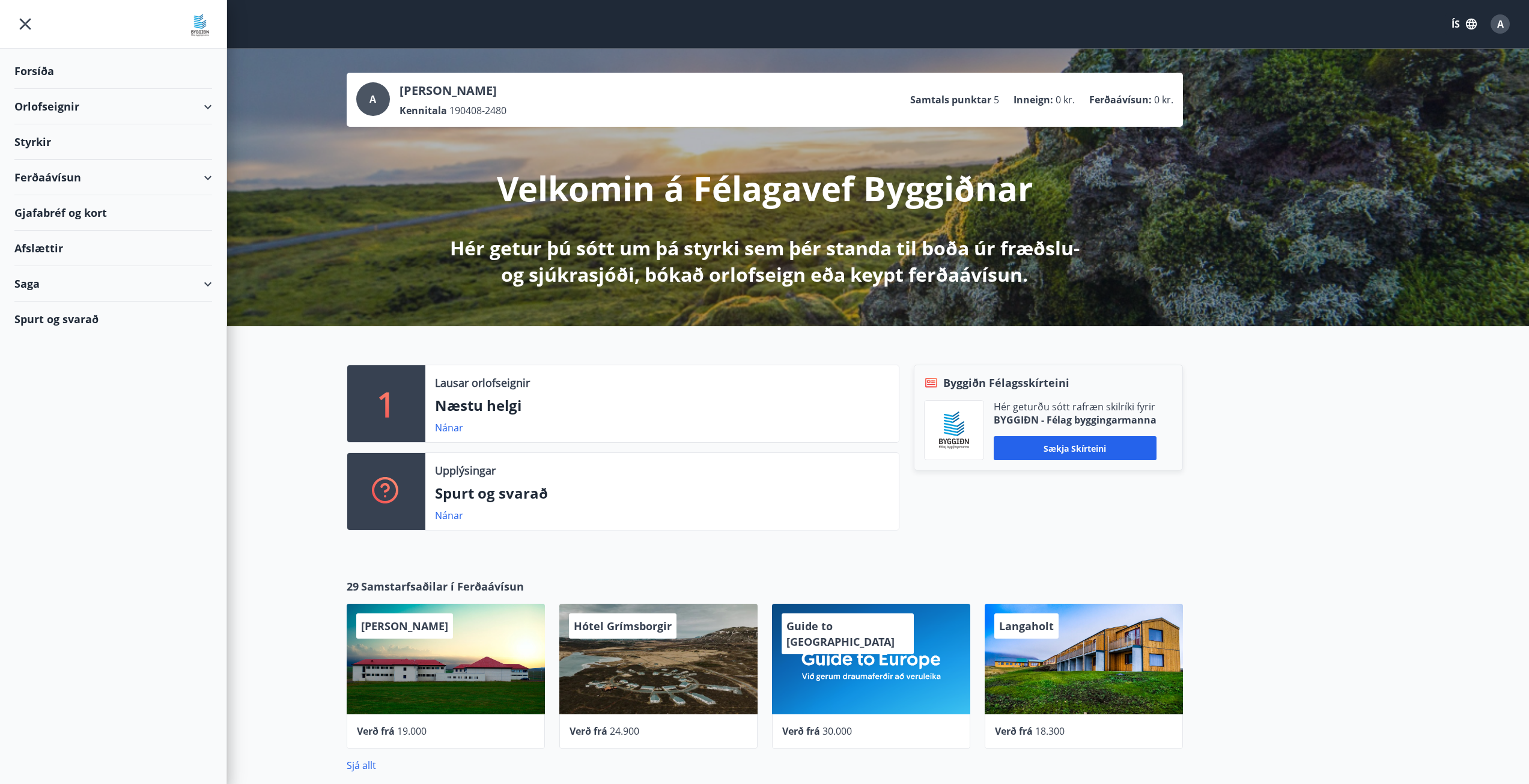
click at [47, 287] on div "Saga" at bounding box center [113, 283] width 198 height 35
click at [54, 446] on div "Styrkjasaga" at bounding box center [113, 440] width 178 height 25
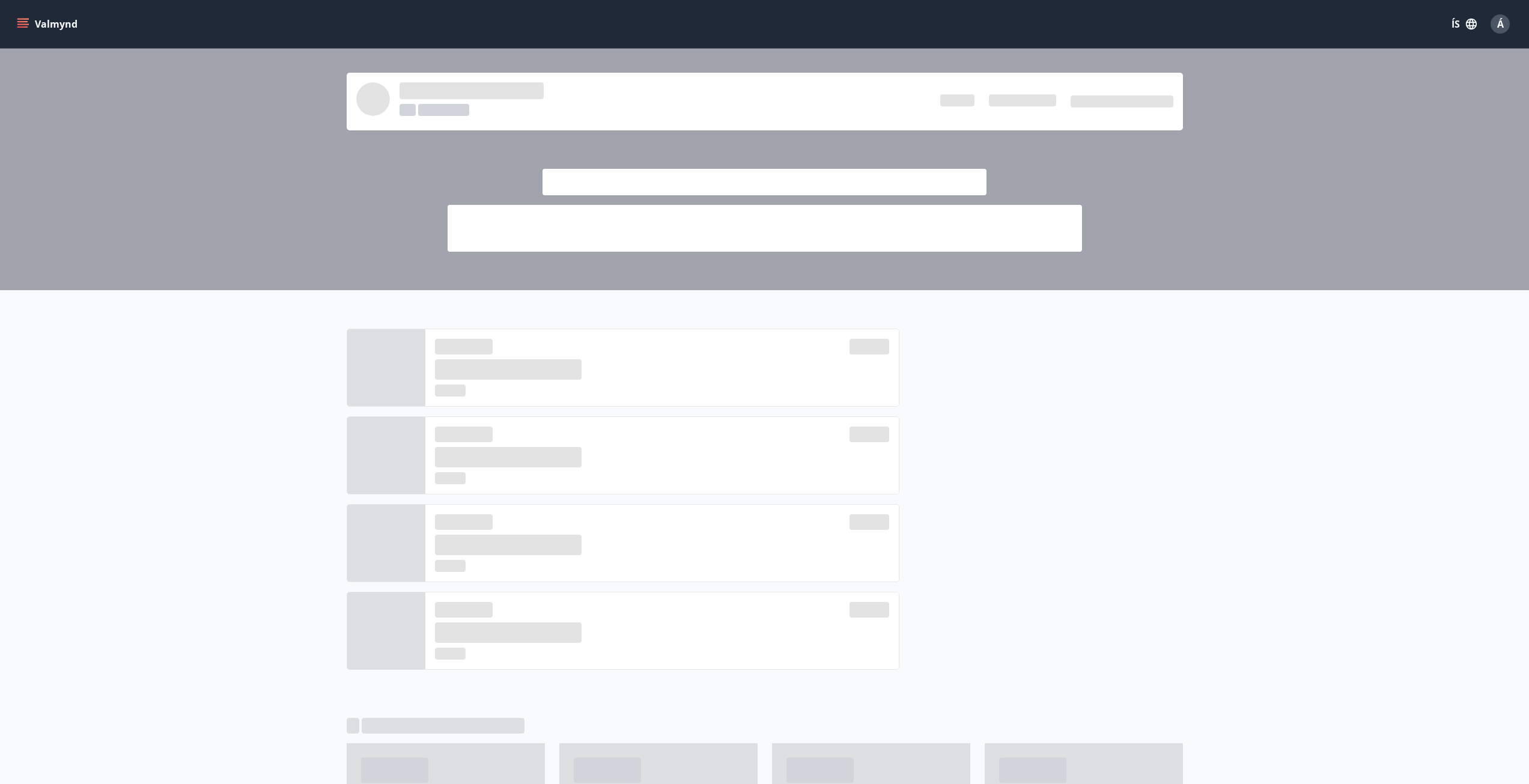
click at [29, 22] on button "Valmynd" at bounding box center [48, 24] width 68 height 22
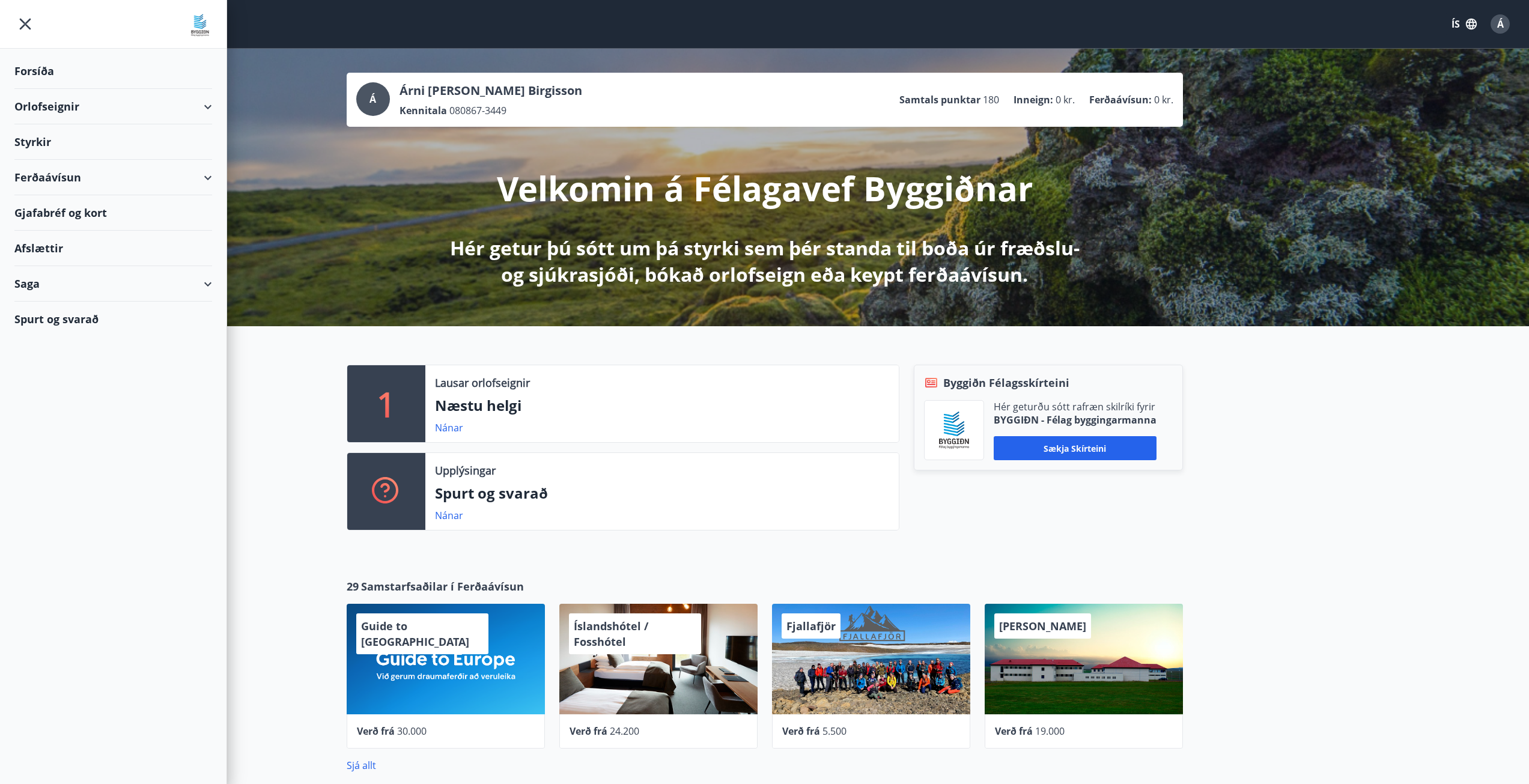
click at [36, 287] on div "Saga" at bounding box center [113, 283] width 198 height 35
click at [53, 443] on div "Styrkjasaga" at bounding box center [113, 440] width 178 height 25
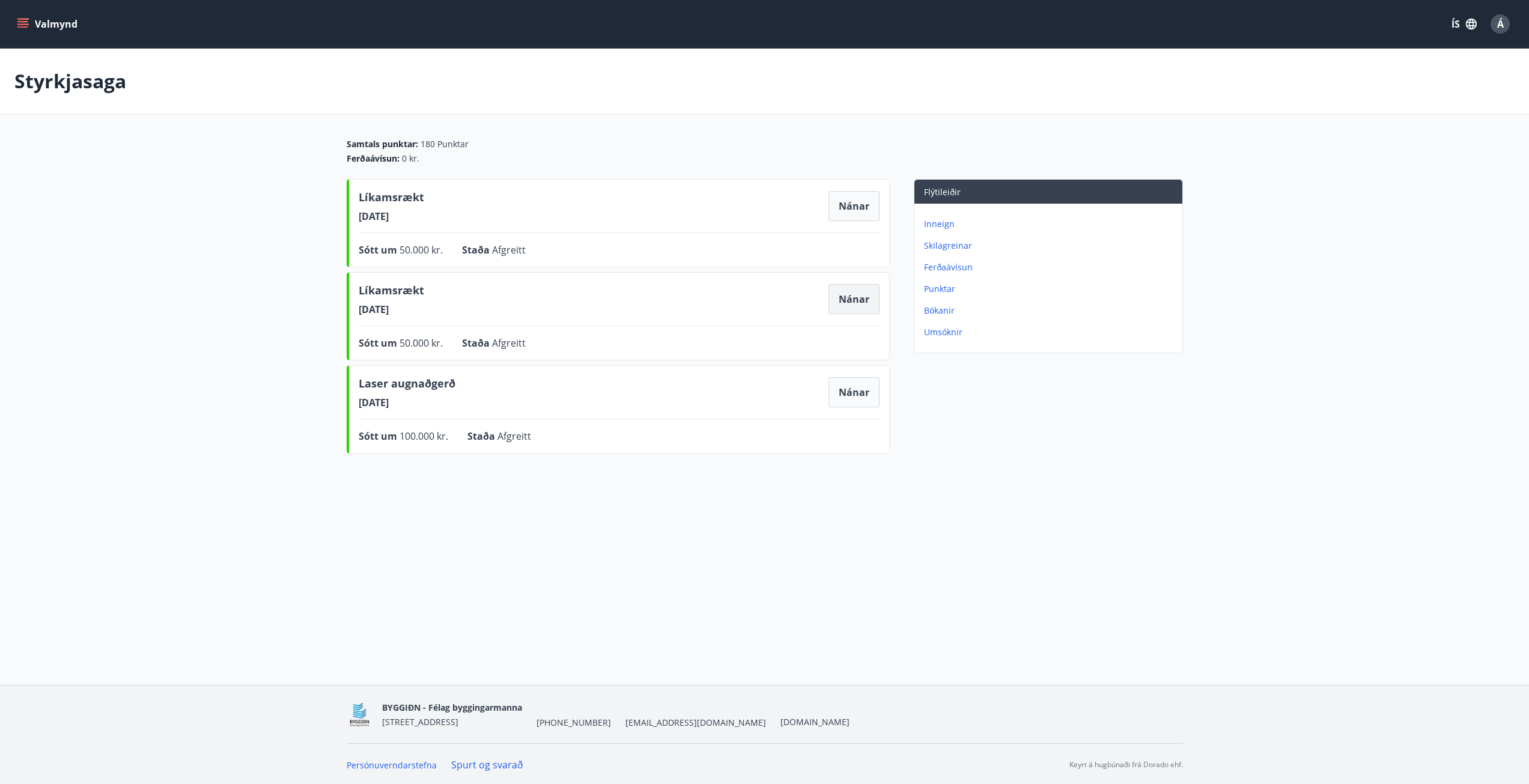
click at [845, 300] on button "Nánar" at bounding box center [854, 299] width 51 height 30
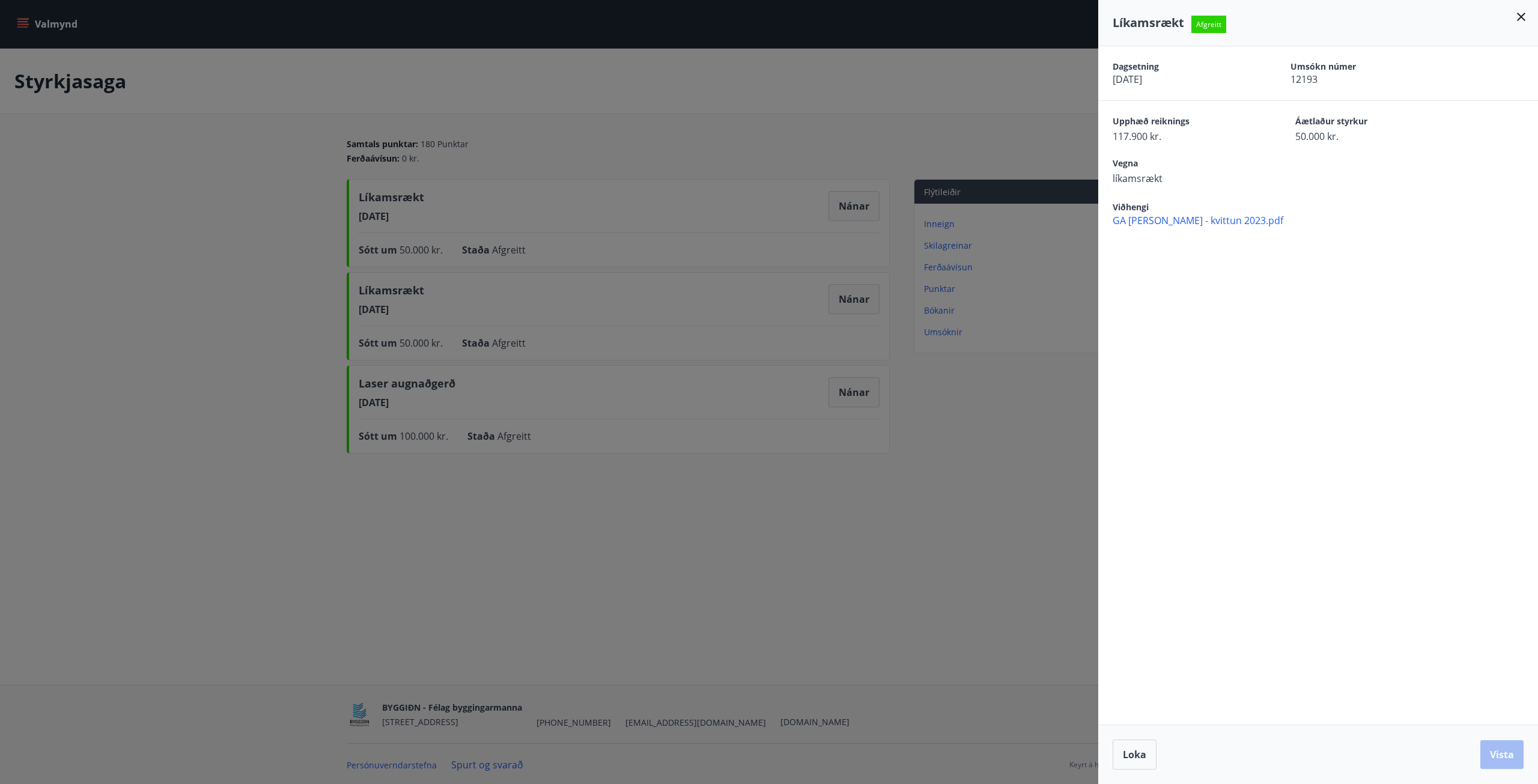
click at [285, 153] on div at bounding box center [769, 392] width 1538 height 784
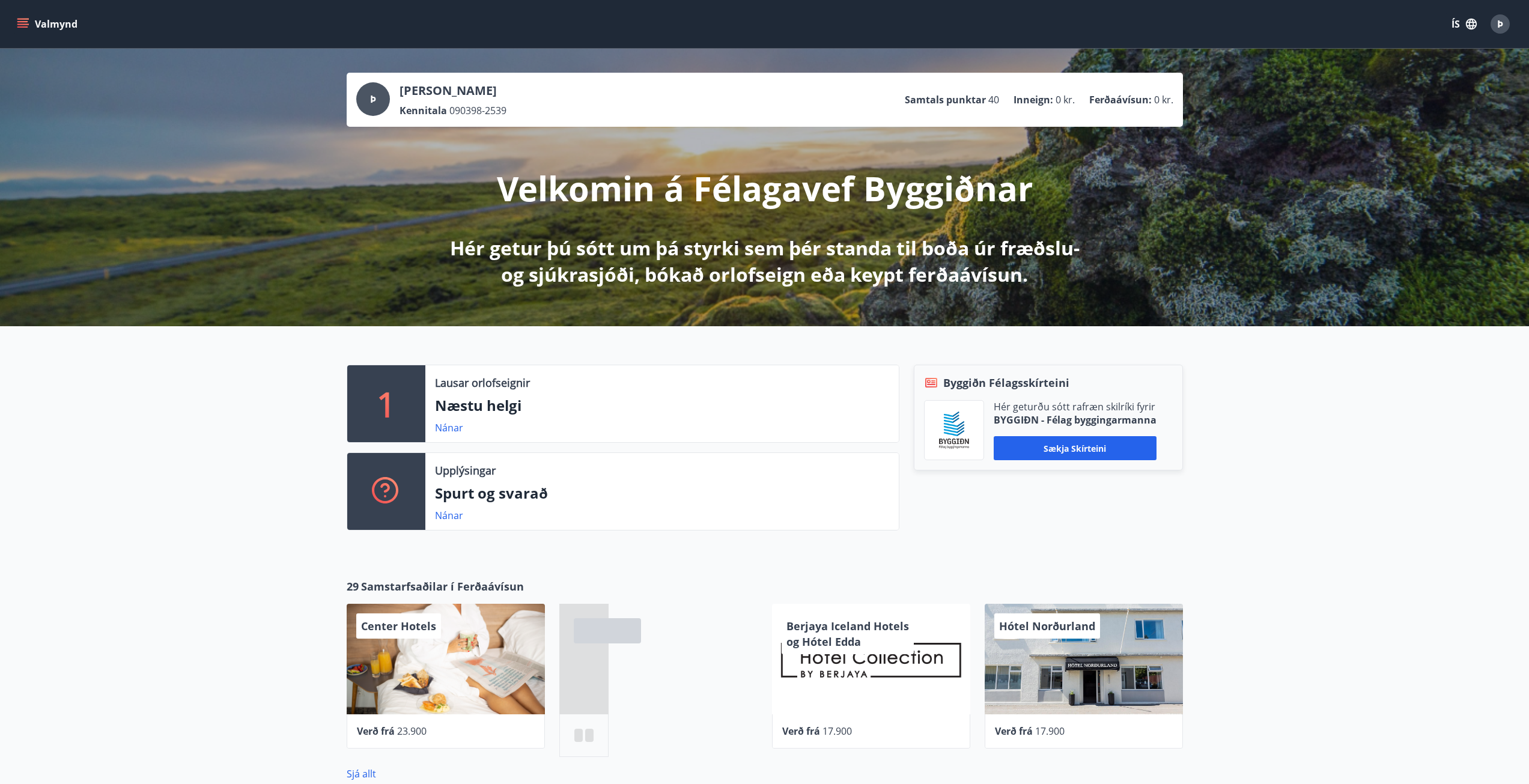
click at [19, 22] on icon "menu" at bounding box center [22, 22] width 10 height 1
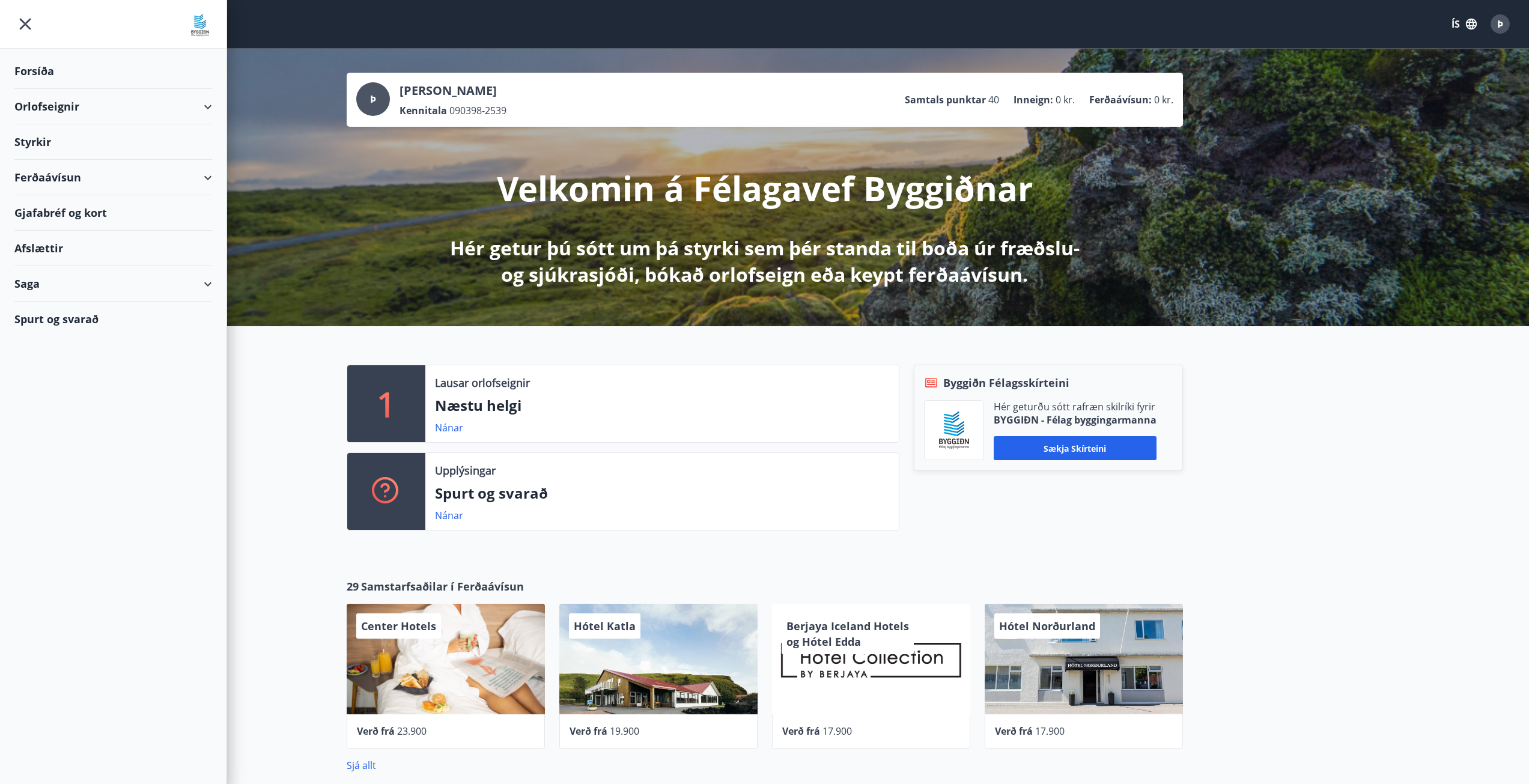
click at [155, 285] on div "Saga" at bounding box center [113, 283] width 198 height 35
click at [46, 441] on div "Styrkjasaga" at bounding box center [113, 440] width 178 height 25
